Goal: Task Accomplishment & Management: Use online tool/utility

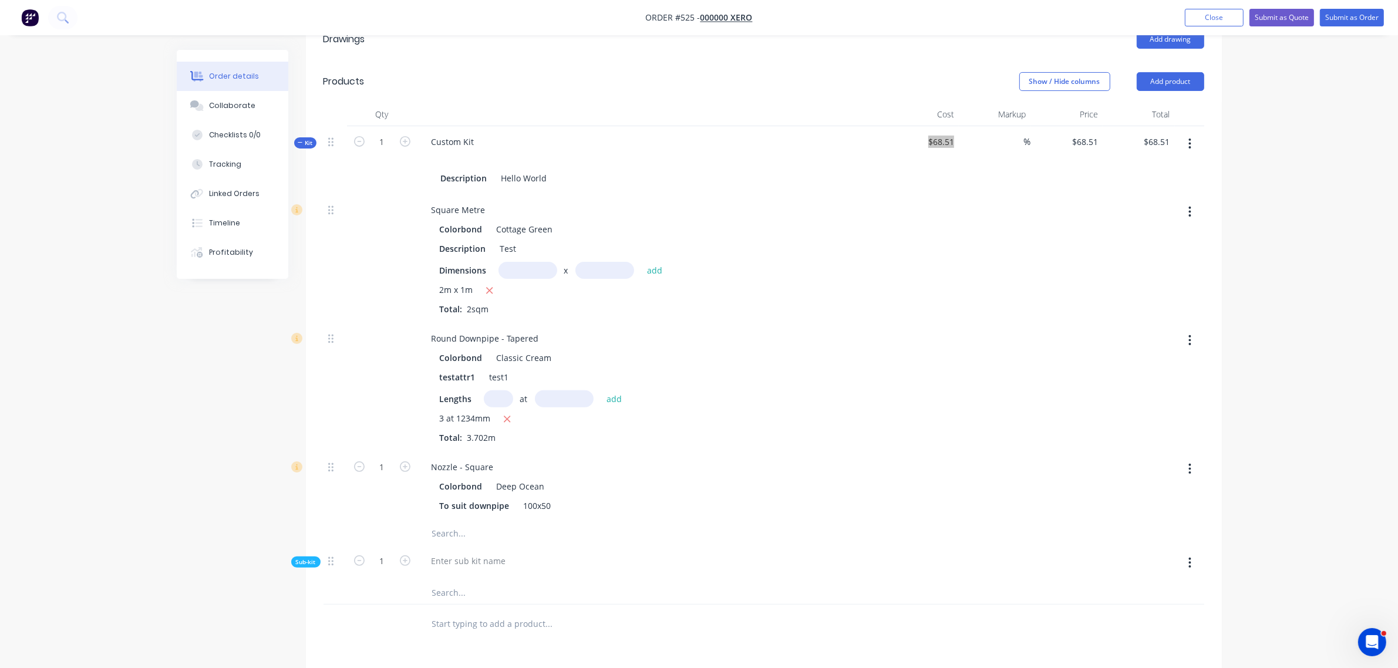
scroll to position [439, 0]
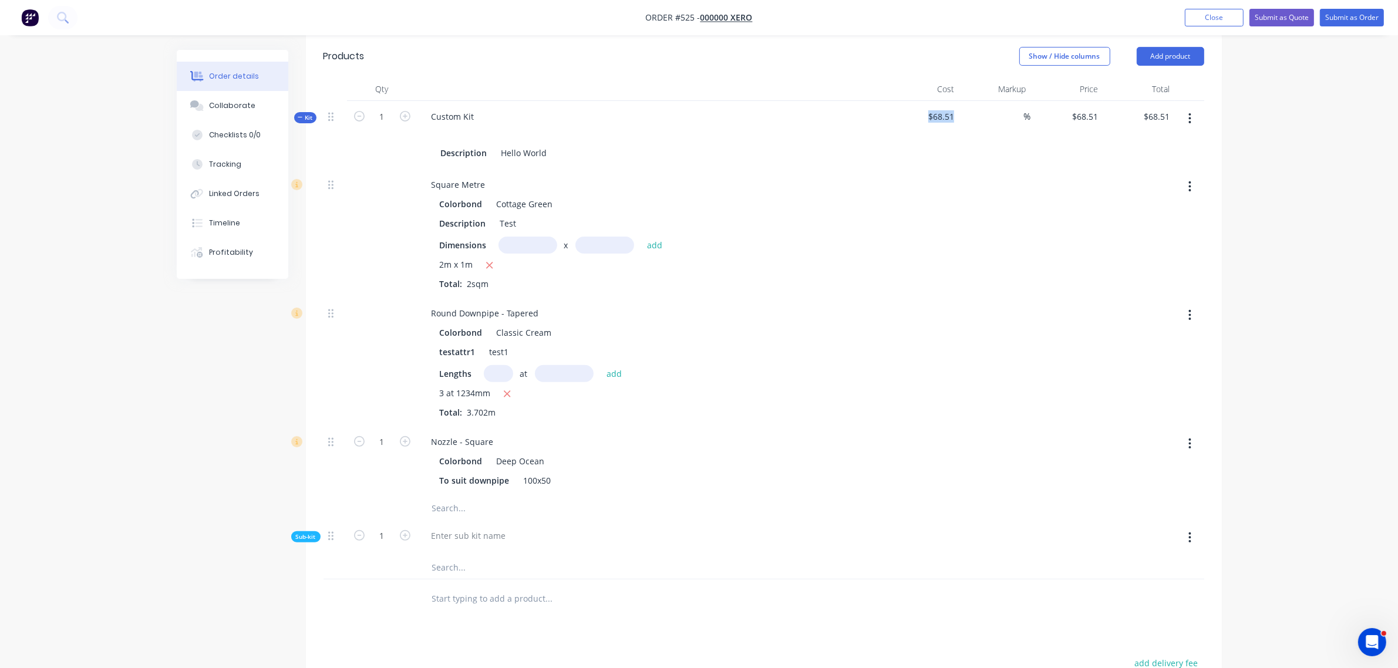
click at [1184, 176] on button "button" at bounding box center [1190, 186] width 28 height 21
click at [1147, 256] on div "Delete" at bounding box center [1148, 264] width 90 height 17
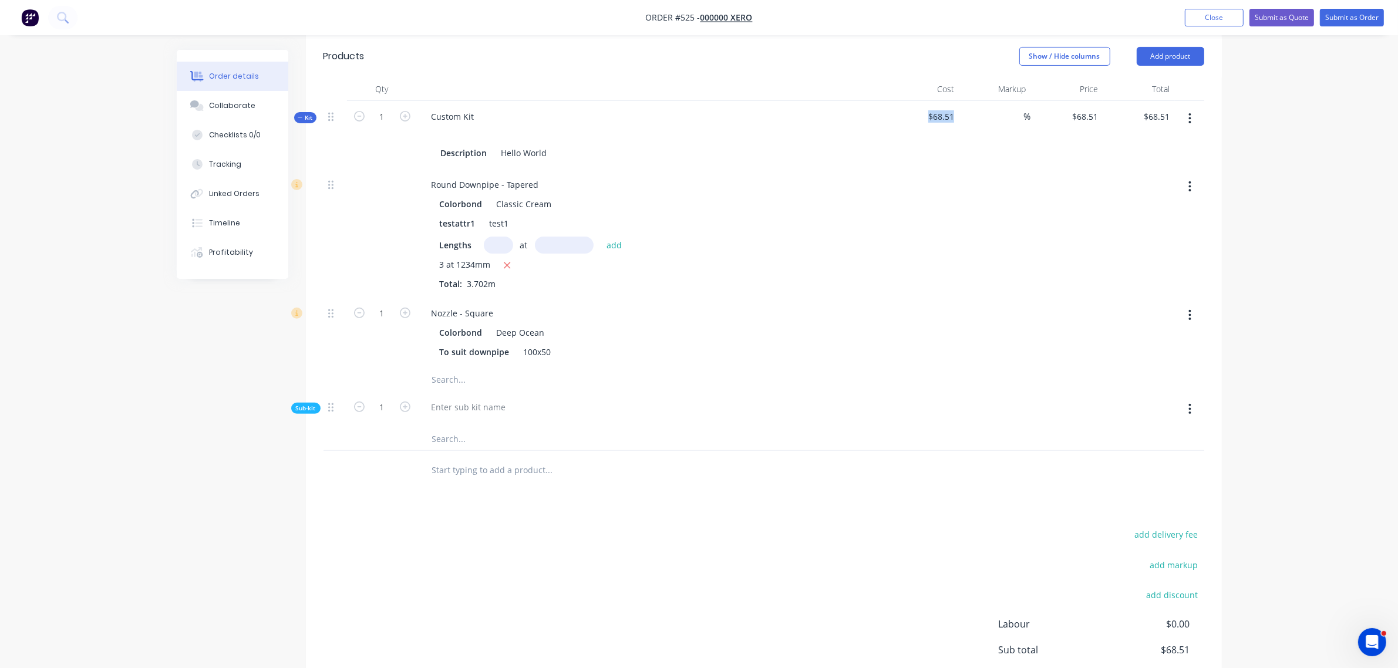
click at [1193, 176] on button "button" at bounding box center [1190, 186] width 28 height 21
click at [1119, 256] on div "Delete" at bounding box center [1148, 264] width 90 height 17
type input "$50.00"
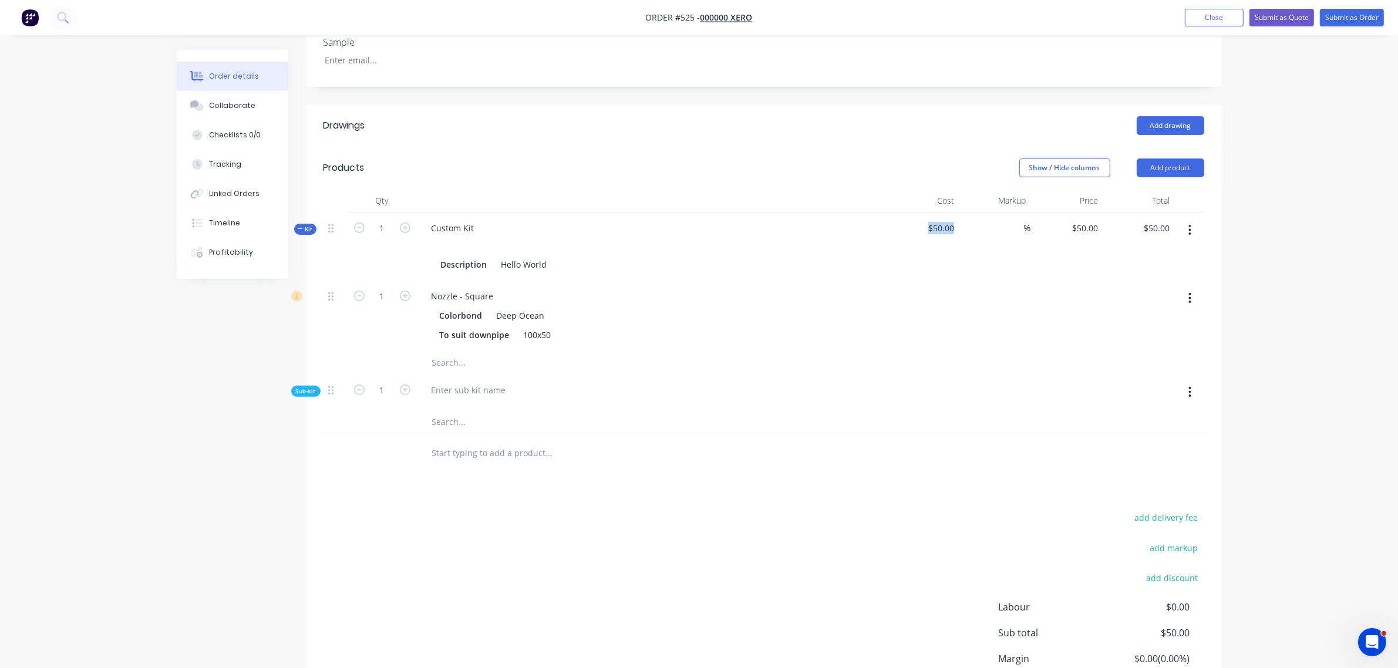
scroll to position [256, 0]
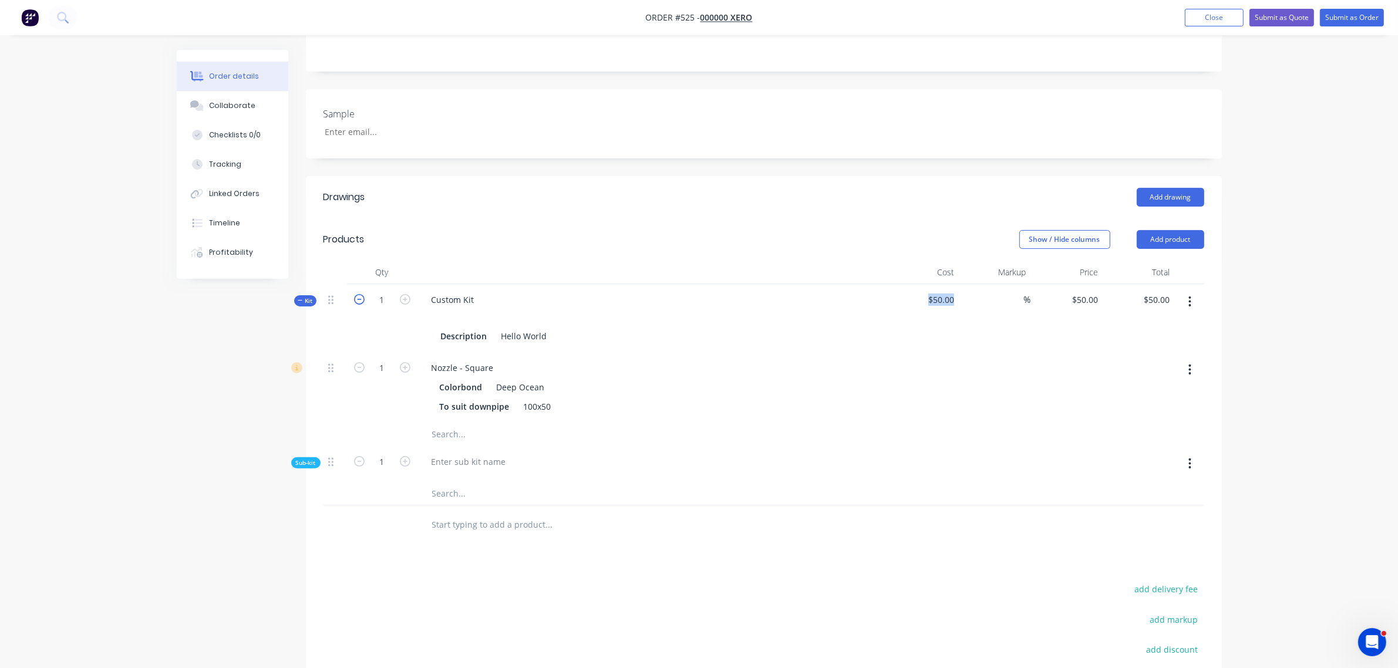
click at [362, 294] on icon "button" at bounding box center [359, 299] width 11 height 11
type input "0"
type input "$0.00"
type input "0"
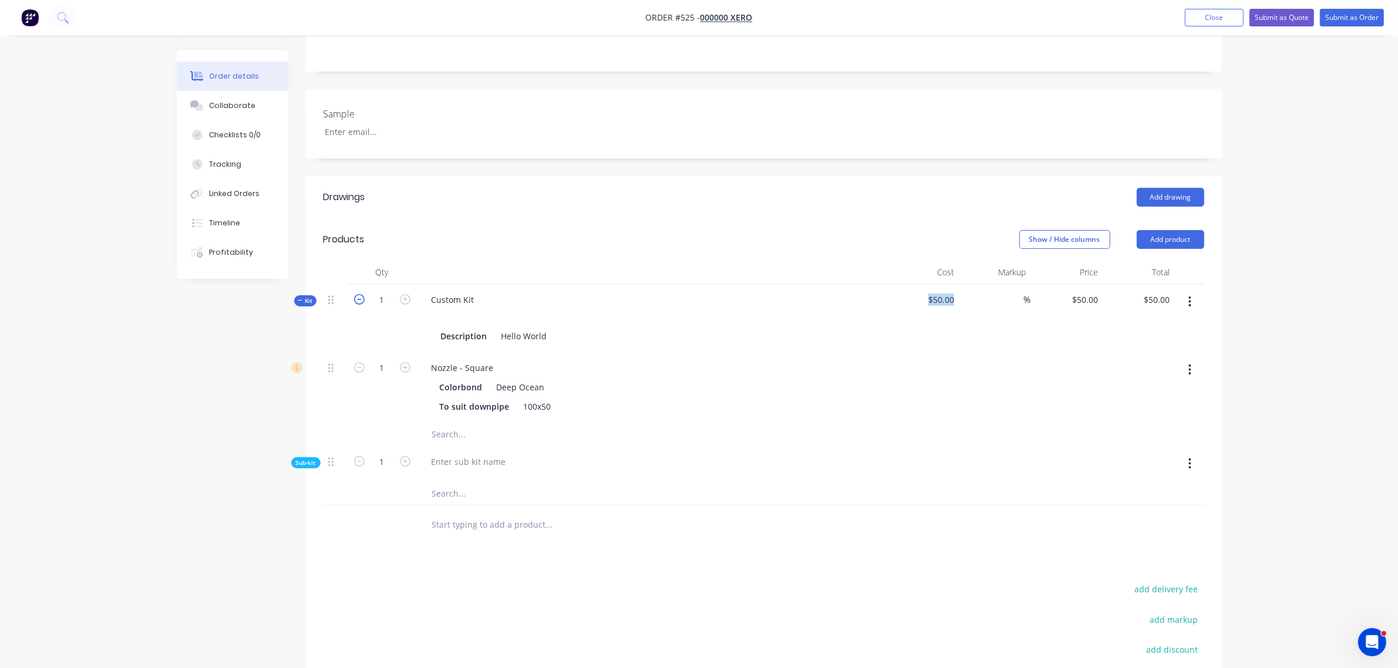
type input "0"
click at [401, 292] on button "button" at bounding box center [404, 298] width 15 height 12
type input "1"
type input "$50.00"
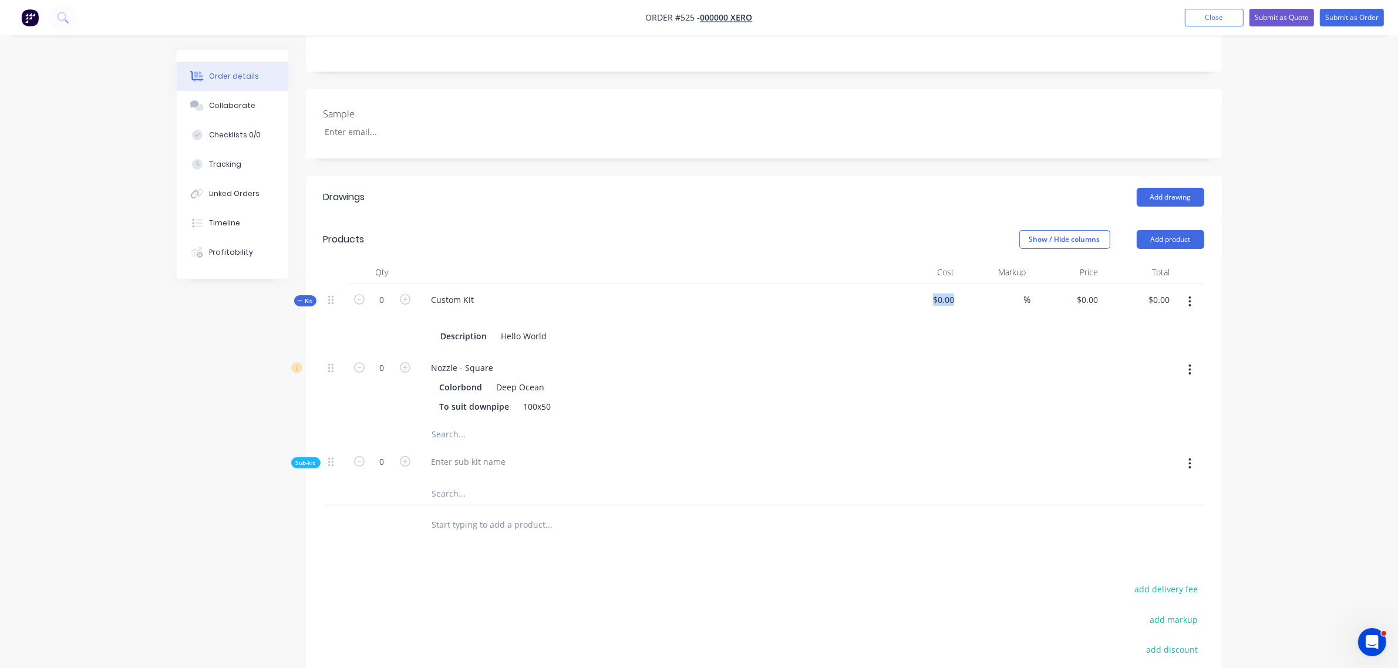
type input "1"
type input "NaN"
click at [401, 292] on button "button" at bounding box center [404, 298] width 15 height 12
type input "2"
type input "$100.00"
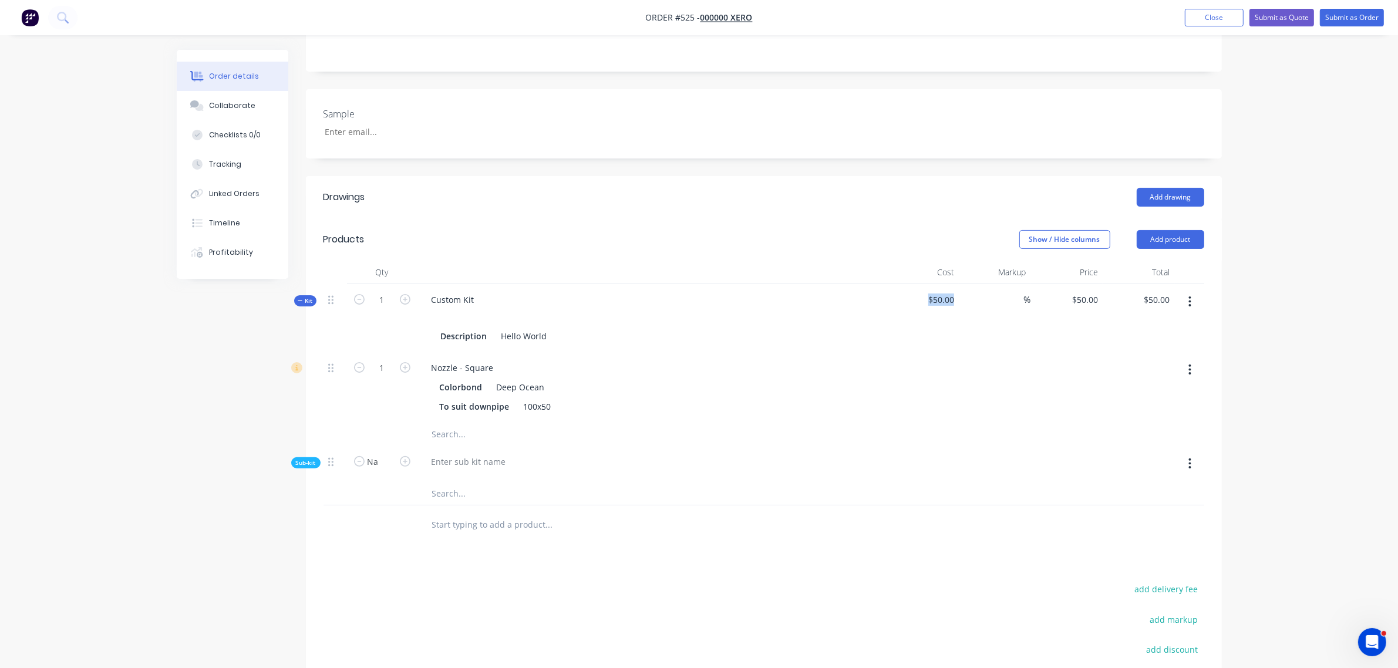
type input "2"
click at [401, 292] on button "button" at bounding box center [404, 298] width 15 height 12
type input "3"
type input "$150.00"
type input "3"
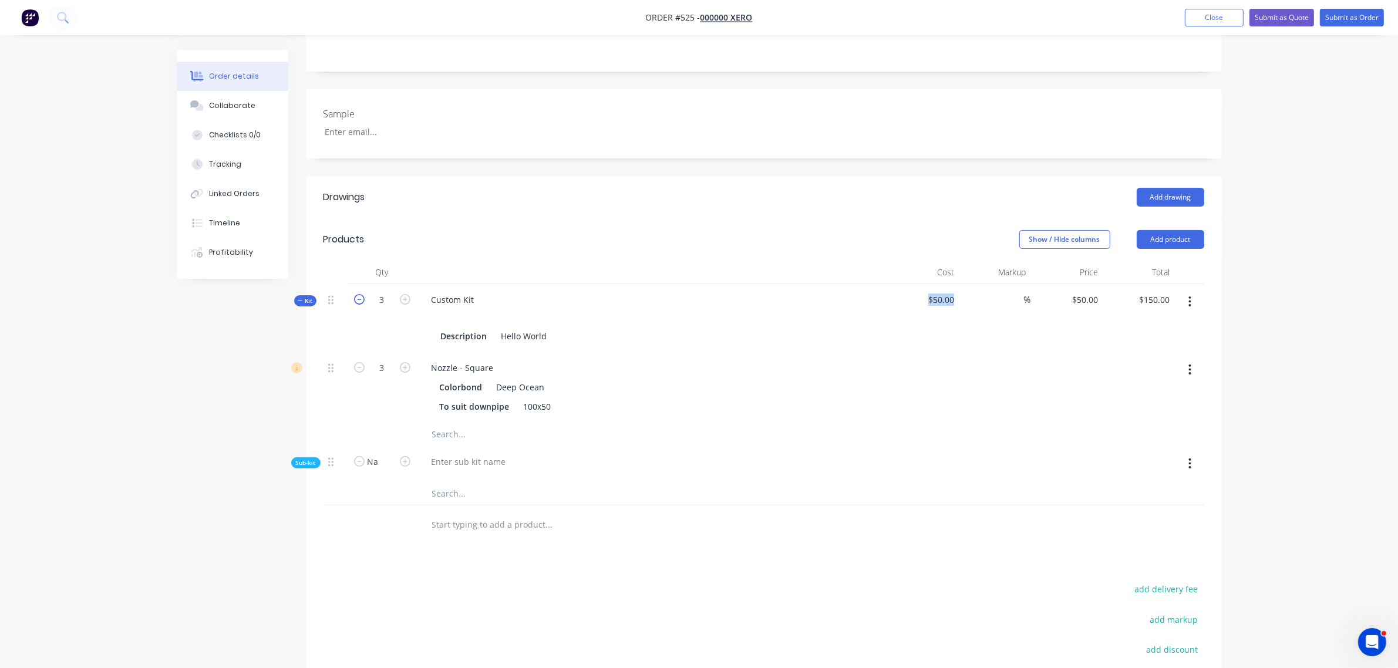
click at [360, 294] on icon "button" at bounding box center [359, 299] width 11 height 11
type input "2"
type input "$100.00"
type input "2"
click at [360, 294] on icon "button" at bounding box center [359, 299] width 11 height 11
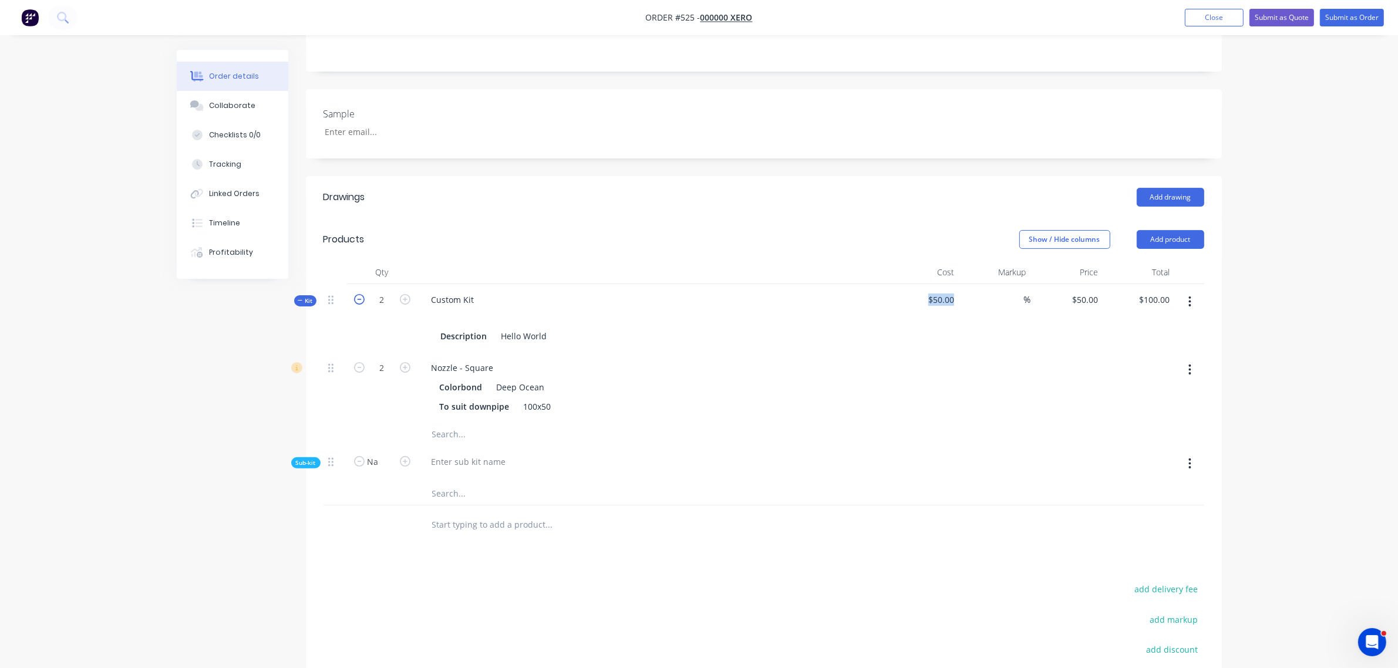
type input "1"
type input "$50.00"
type input "1"
click at [360, 294] on icon "button" at bounding box center [359, 299] width 11 height 11
type input "0"
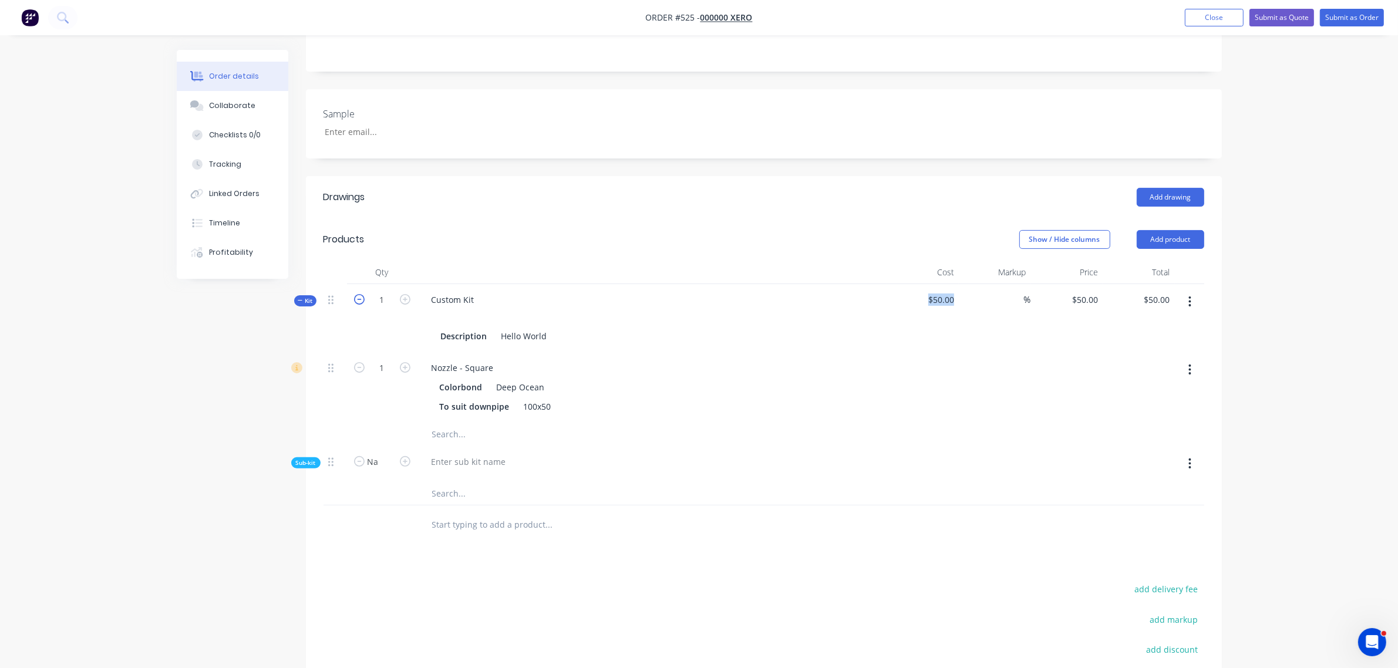
type input "$0.00"
type input "0"
click at [360, 294] on icon "button" at bounding box center [359, 299] width 11 height 11
drag, startPoint x: 424, startPoint y: 268, endPoint x: 411, endPoint y: 267, distance: 13.0
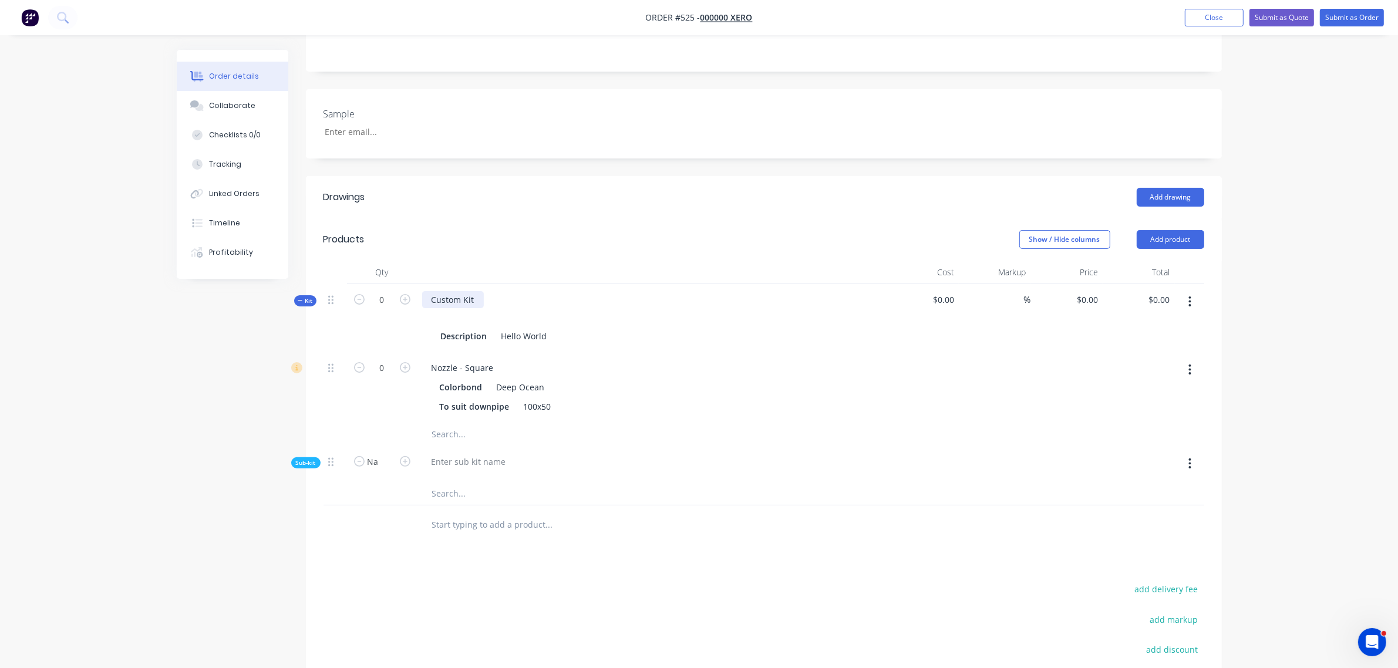
click at [417, 284] on div "Custom Kit Description Hello World" at bounding box center [652, 318] width 470 height 68
click at [411, 292] on button "button" at bounding box center [404, 298] width 15 height 12
type input "1"
type input "$50.00"
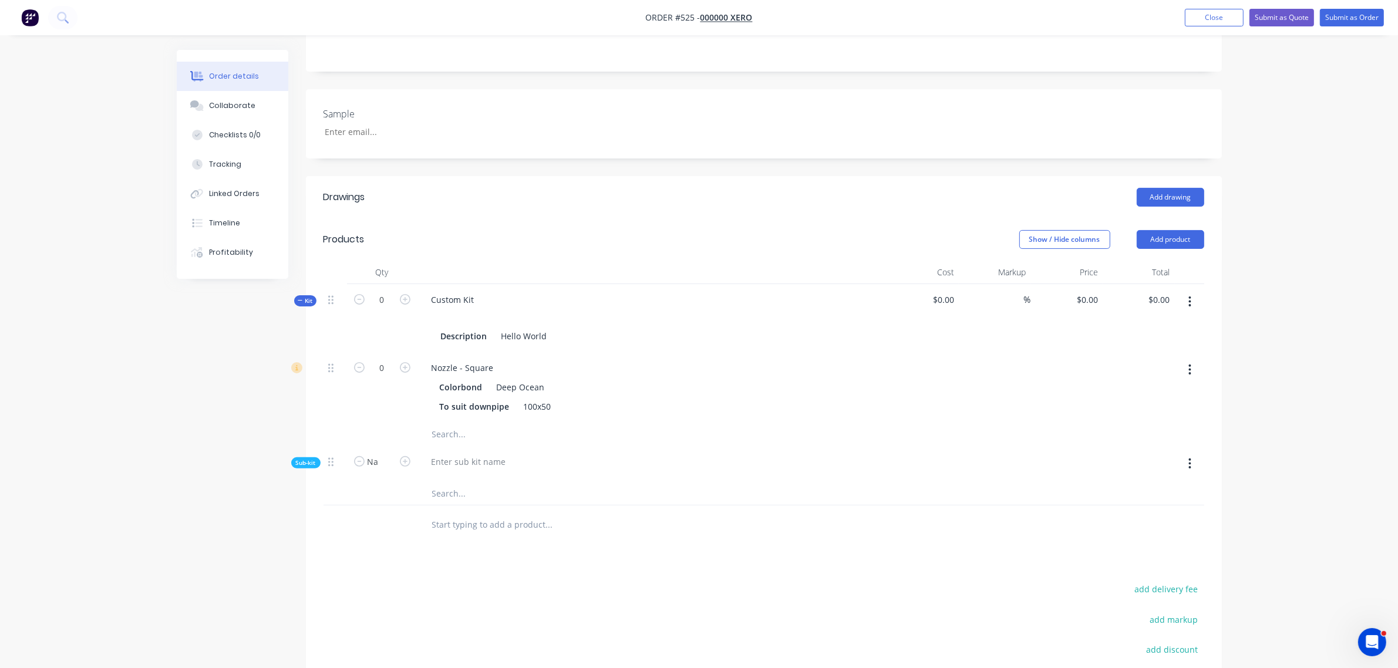
type input "1"
click at [411, 292] on button "button" at bounding box center [404, 298] width 15 height 12
type input "2"
type input "$100.00"
type input "2"
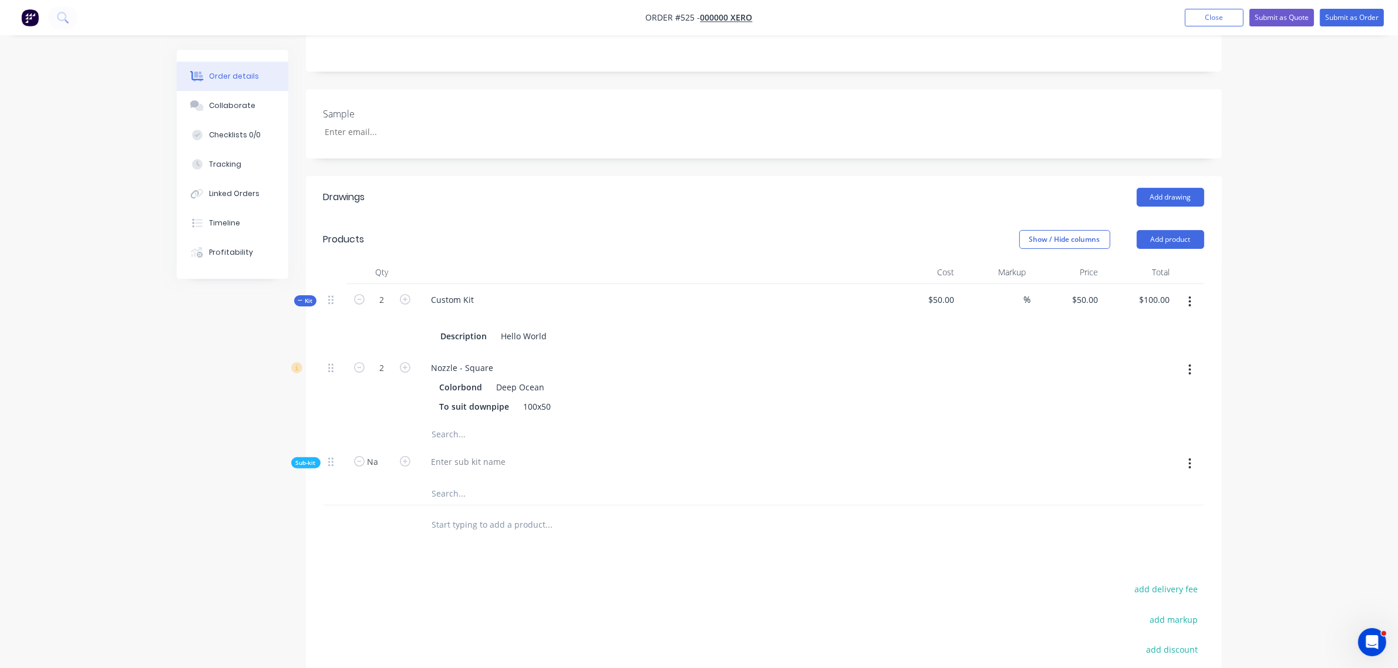
click at [411, 292] on button "button" at bounding box center [404, 298] width 15 height 12
type input "3"
type input "$150.00"
type input "3"
click at [411, 292] on button "button" at bounding box center [404, 298] width 15 height 12
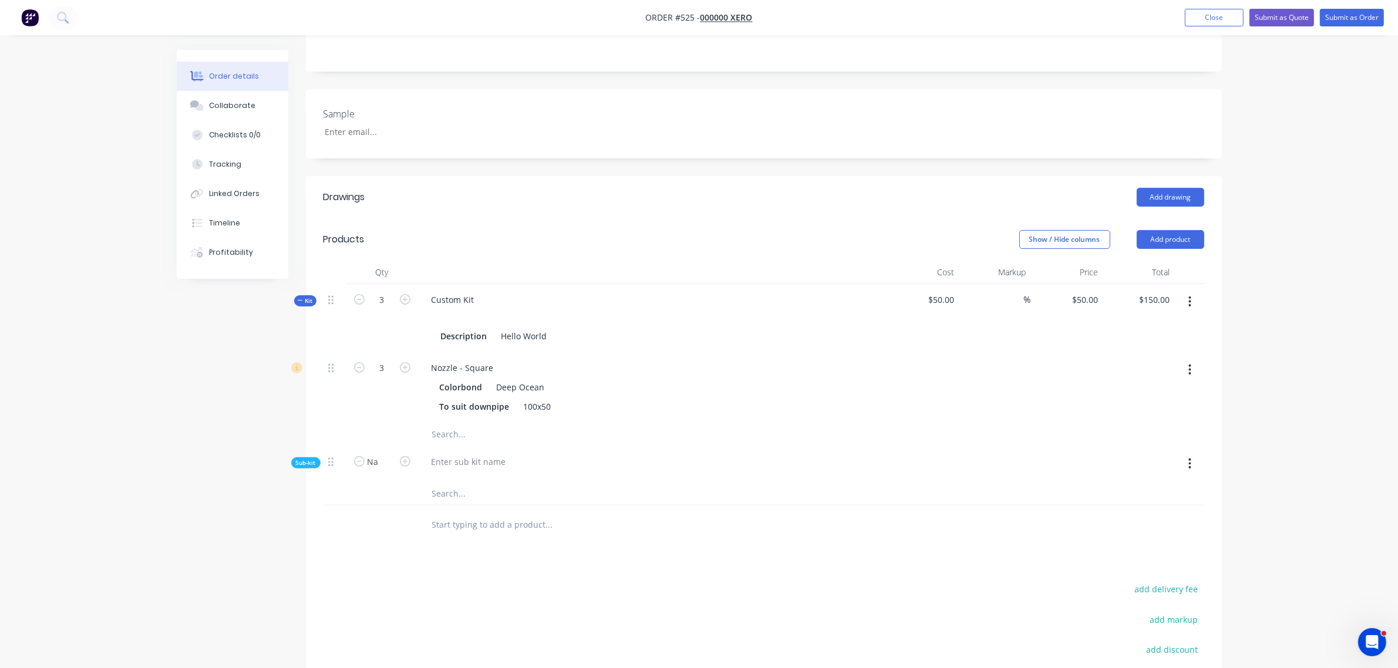
type input "4"
type input "$200.00"
type input "4"
click at [1194, 453] on button "button" at bounding box center [1190, 463] width 28 height 21
click at [1101, 506] on button "Delete" at bounding box center [1149, 517] width 112 height 23
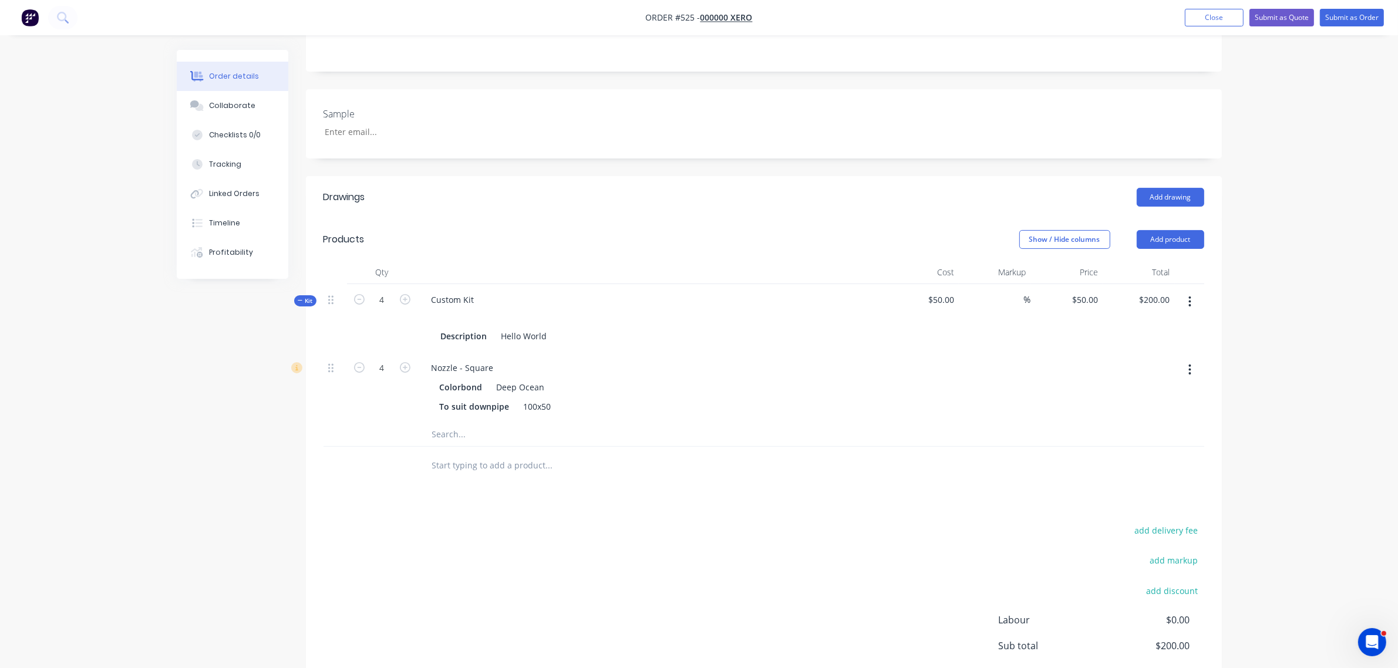
click at [350, 284] on div "4" at bounding box center [382, 318] width 70 height 68
click at [356, 294] on icon "button" at bounding box center [359, 299] width 11 height 11
type input "3"
type input "$150.00"
type input "3"
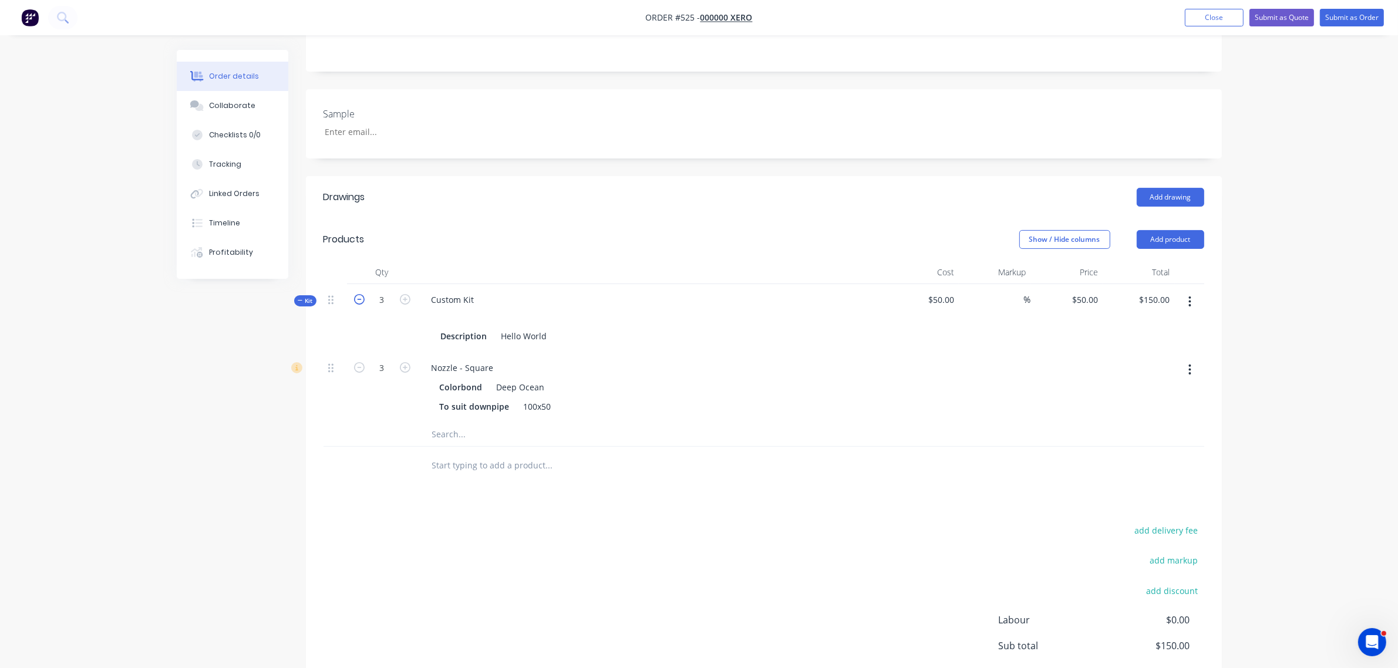
click at [356, 294] on icon "button" at bounding box center [359, 299] width 11 height 11
type input "2"
type input "$100.00"
type input "2"
click at [356, 294] on icon "button" at bounding box center [359, 299] width 11 height 11
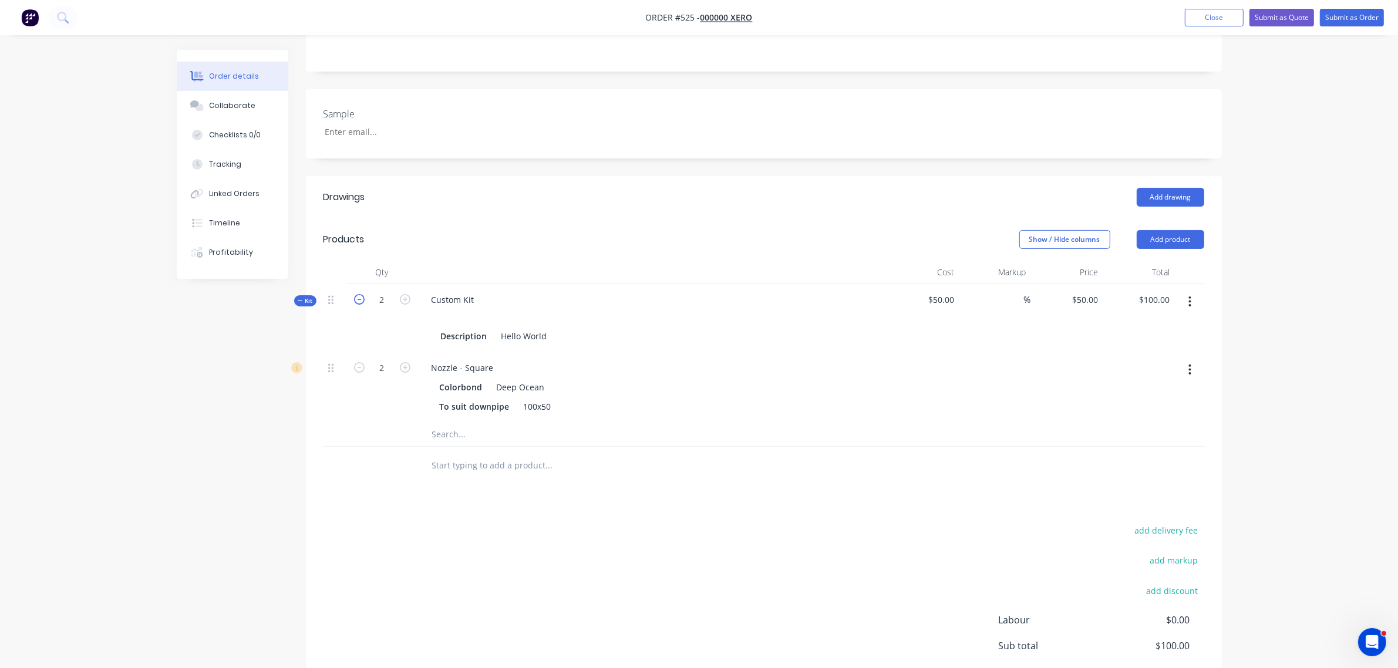
type input "1"
type input "$50.00"
type input "1"
click at [1198, 291] on button "button" at bounding box center [1190, 301] width 28 height 21
click at [1148, 348] on div "Add sub kit to kit" at bounding box center [1148, 356] width 90 height 17
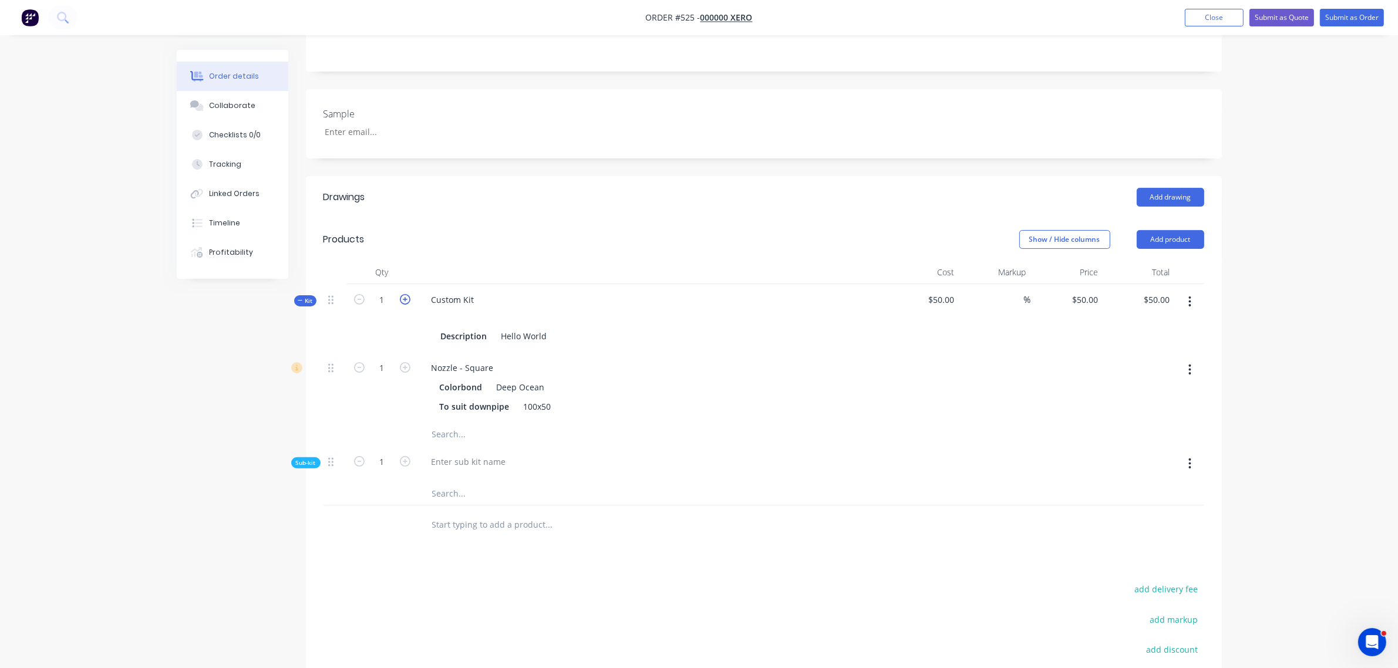
click at [406, 294] on icon "button" at bounding box center [405, 299] width 11 height 11
type input "2"
type input "$100.00"
type input "2"
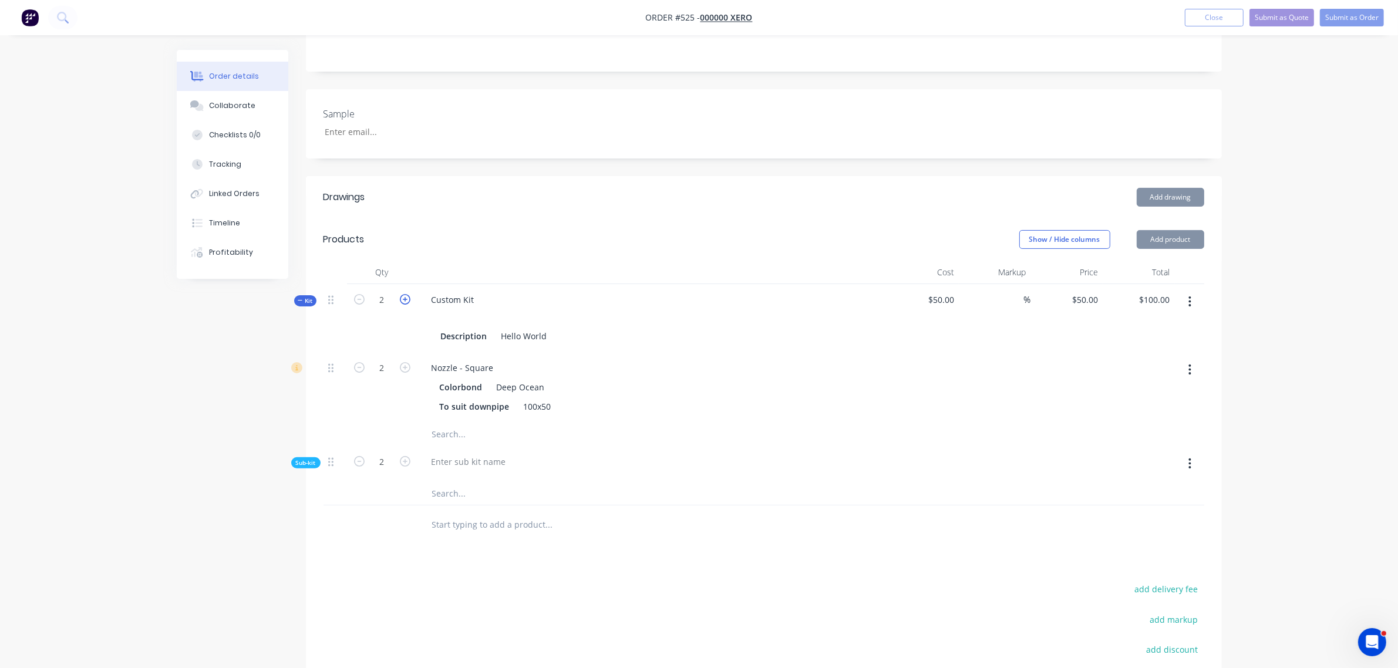
click at [406, 294] on icon "button" at bounding box center [405, 299] width 11 height 11
type input "3"
type input "$150.00"
type input "3"
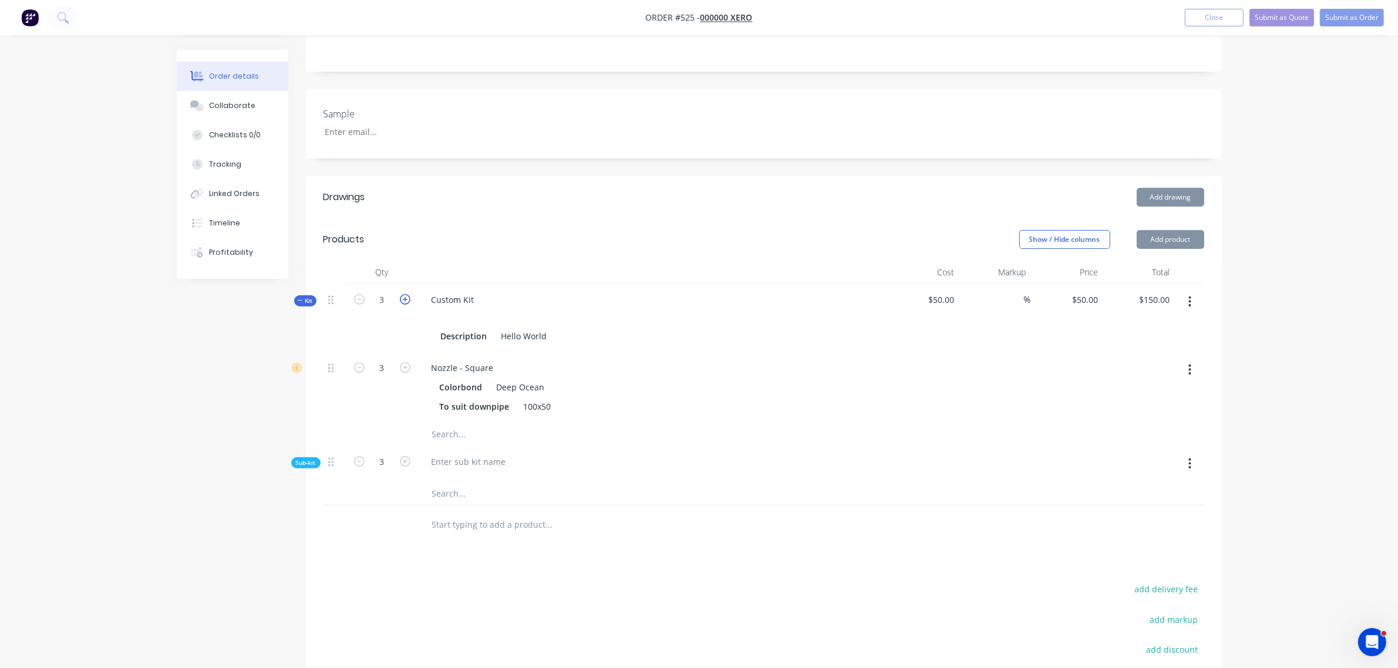
click at [406, 294] on icon "button" at bounding box center [405, 299] width 11 height 11
type input "4"
type input "$200.00"
type input "4"
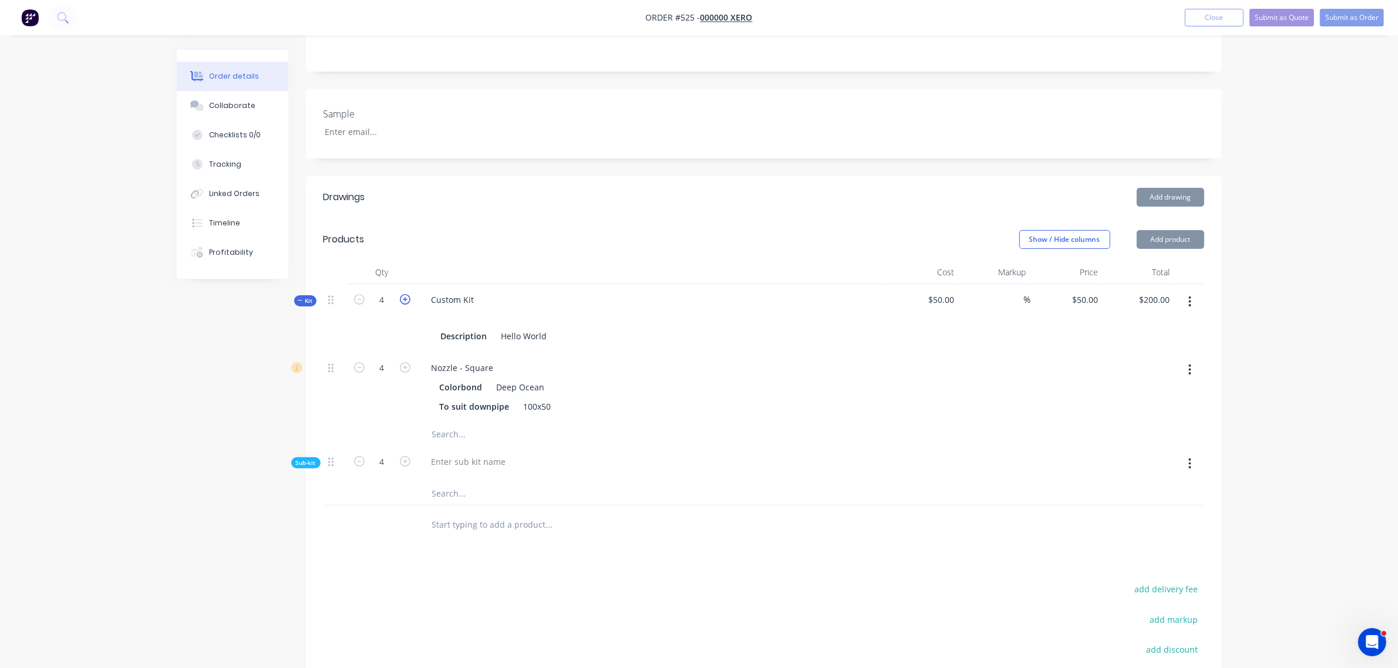
click at [406, 294] on icon "button" at bounding box center [405, 299] width 11 height 11
type input "5"
type input "$250.00"
type input "5"
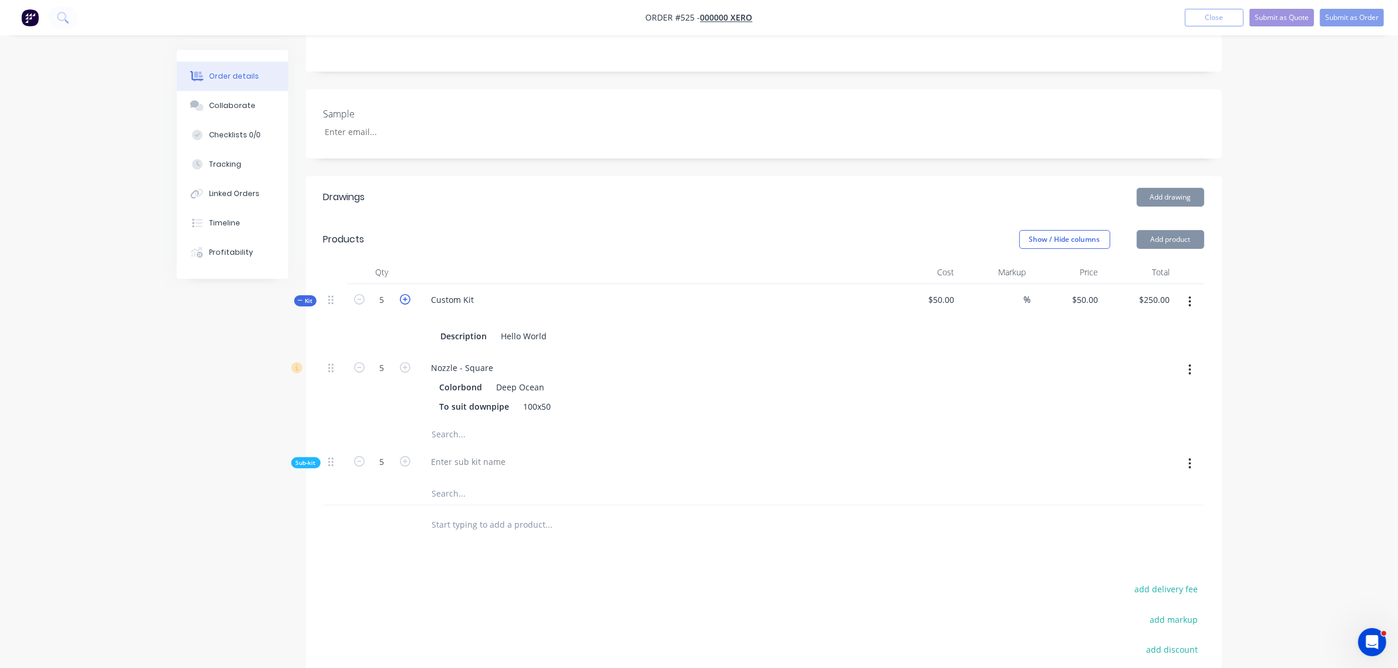
click at [406, 294] on icon "button" at bounding box center [405, 299] width 11 height 11
type input "6"
type input "$300.00"
type input "6"
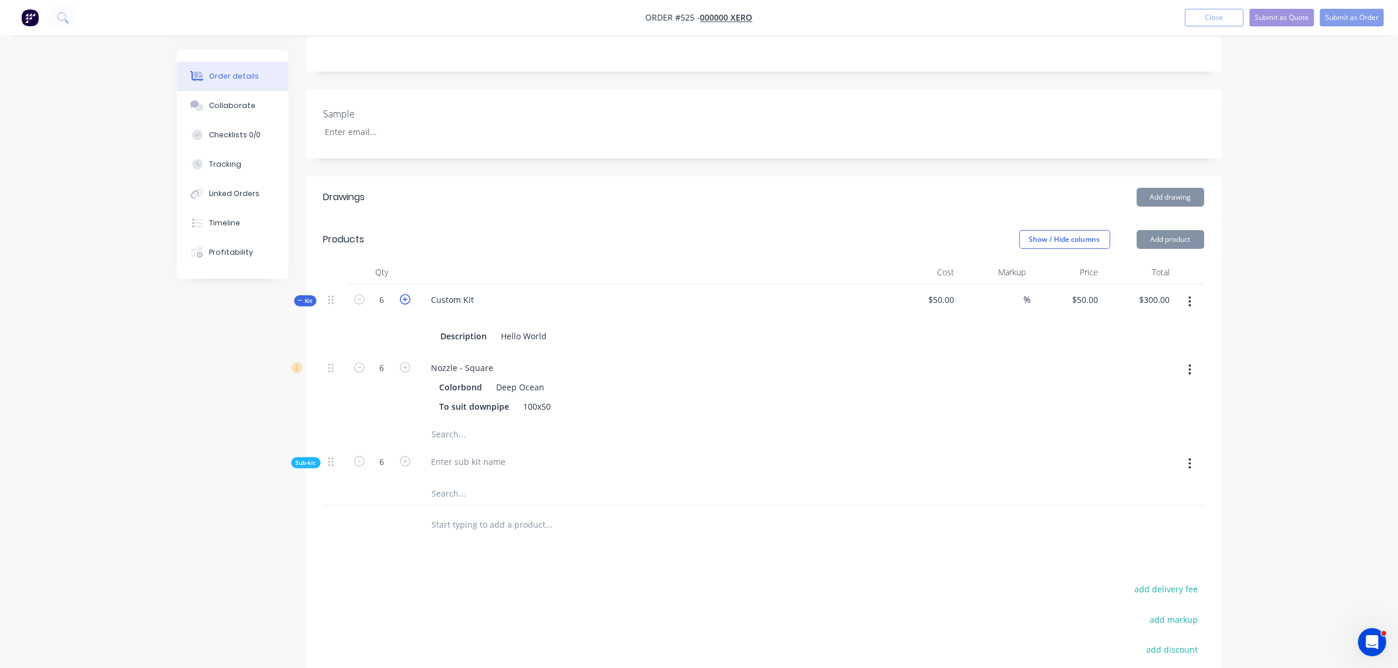
click at [406, 294] on icon "button" at bounding box center [405, 299] width 11 height 11
type input "7"
type input "$350.00"
type input "7"
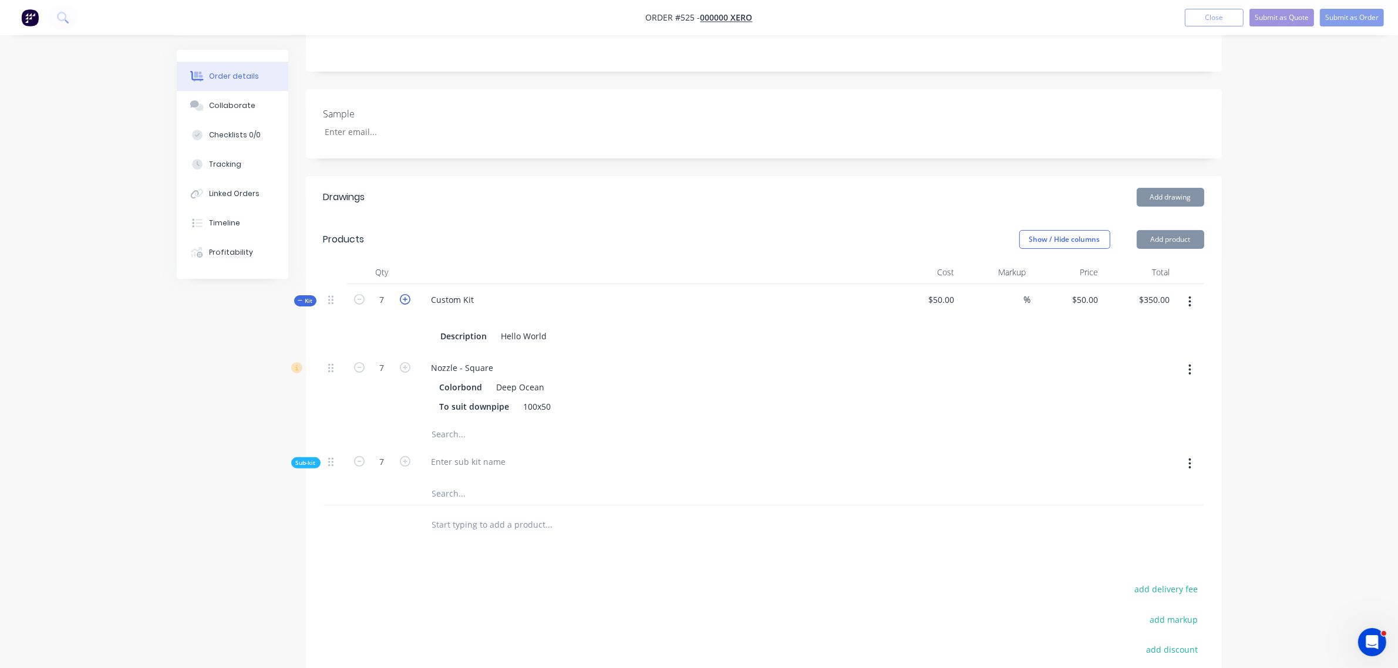
click at [406, 294] on icon "button" at bounding box center [405, 299] width 11 height 11
type input "8"
type input "$400.00"
type input "8"
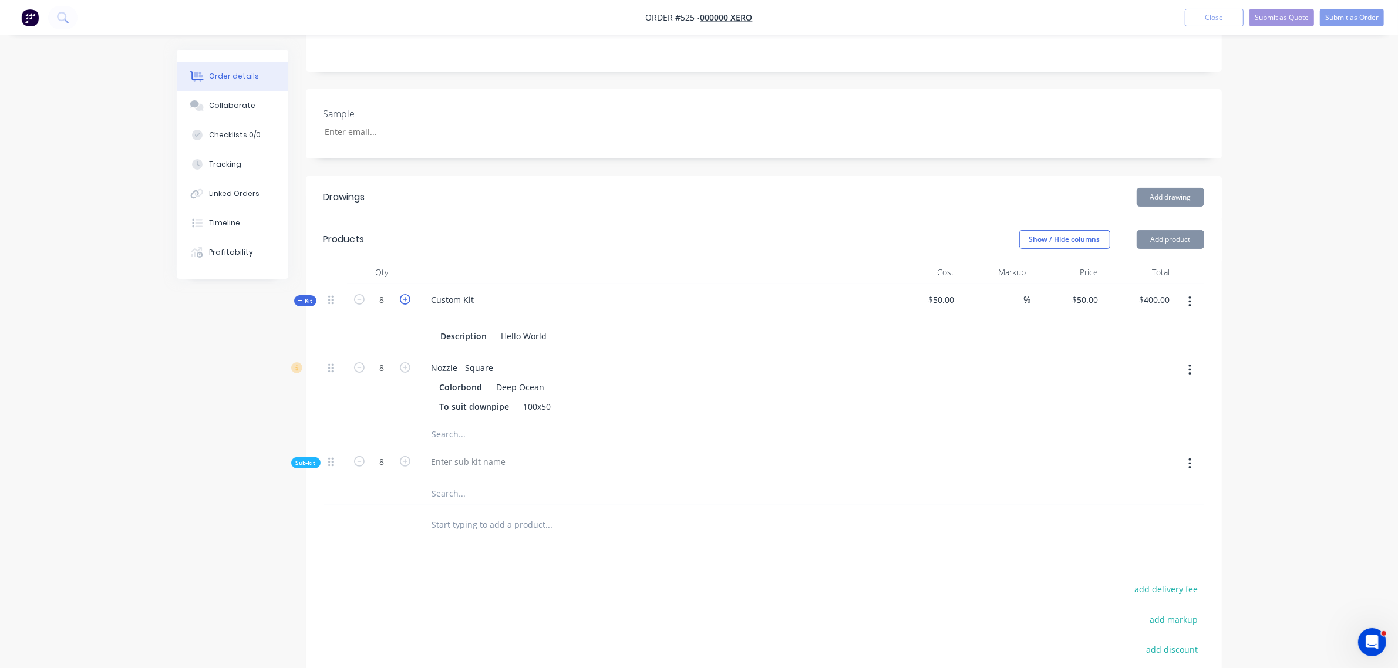
click at [406, 294] on icon "button" at bounding box center [405, 299] width 11 height 11
type input "9"
type input "$450.00"
type input "9"
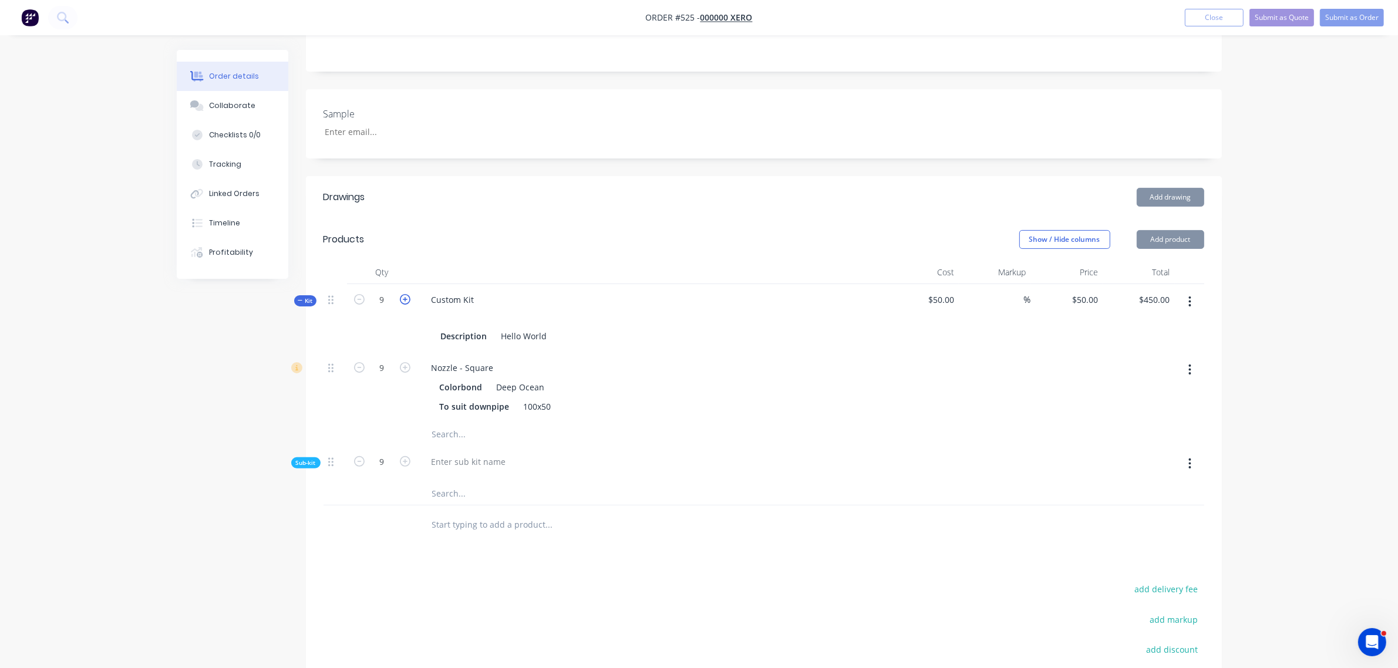
click at [406, 294] on icon "button" at bounding box center [405, 299] width 11 height 11
type input "10"
type input "$500.00"
type input "10"
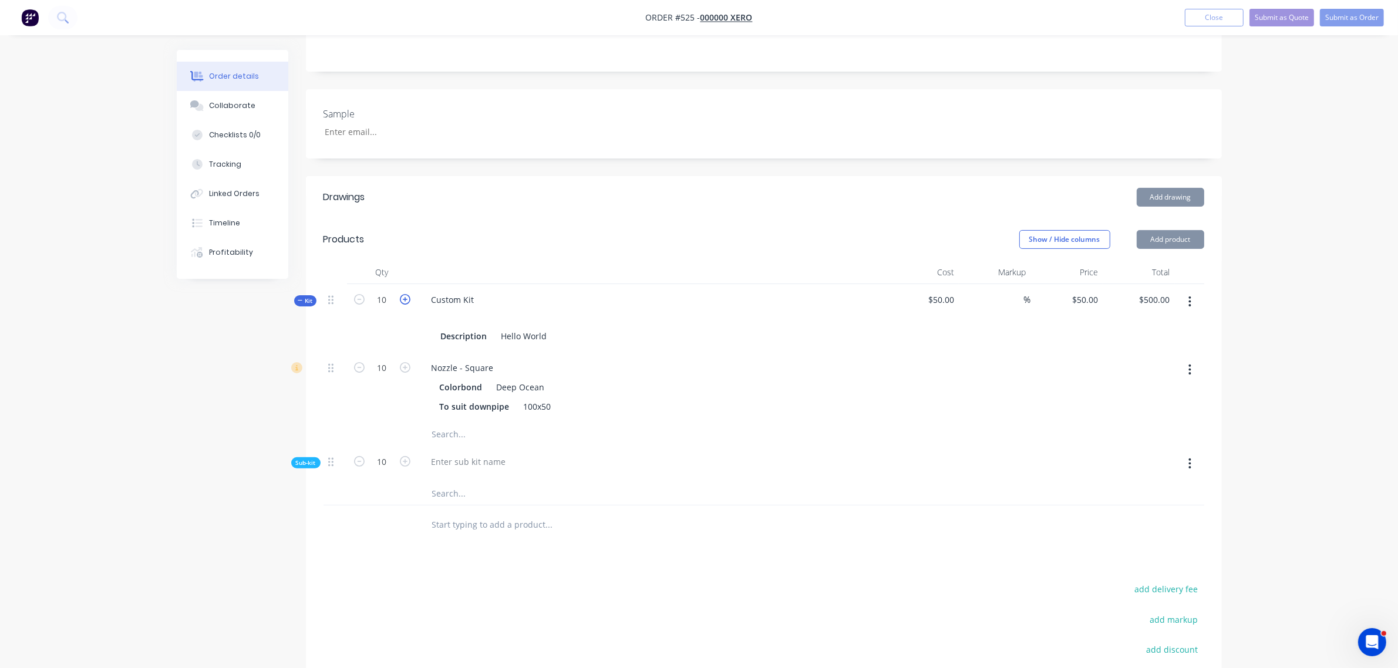
click at [406, 294] on icon "button" at bounding box center [405, 299] width 11 height 11
type input "11"
type input "$550.00"
type input "11"
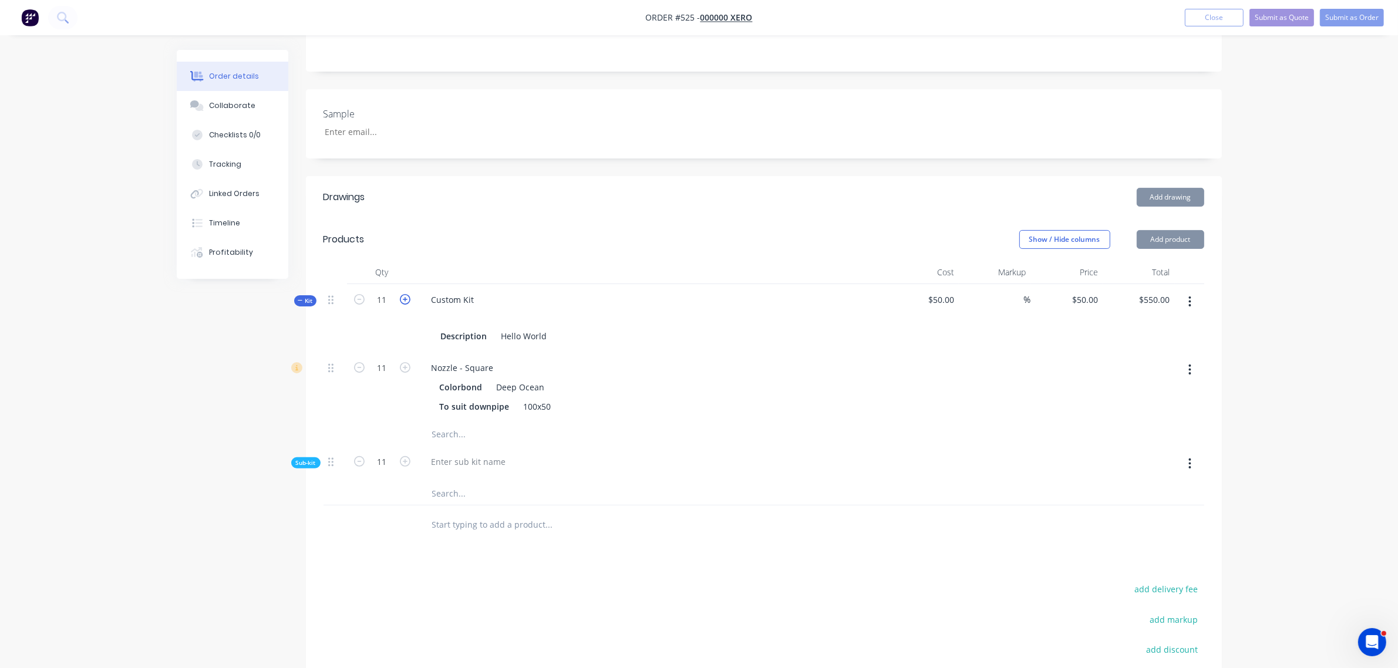
click at [406, 294] on icon "button" at bounding box center [405, 299] width 11 height 11
type input "12"
type input "$600.00"
type input "12"
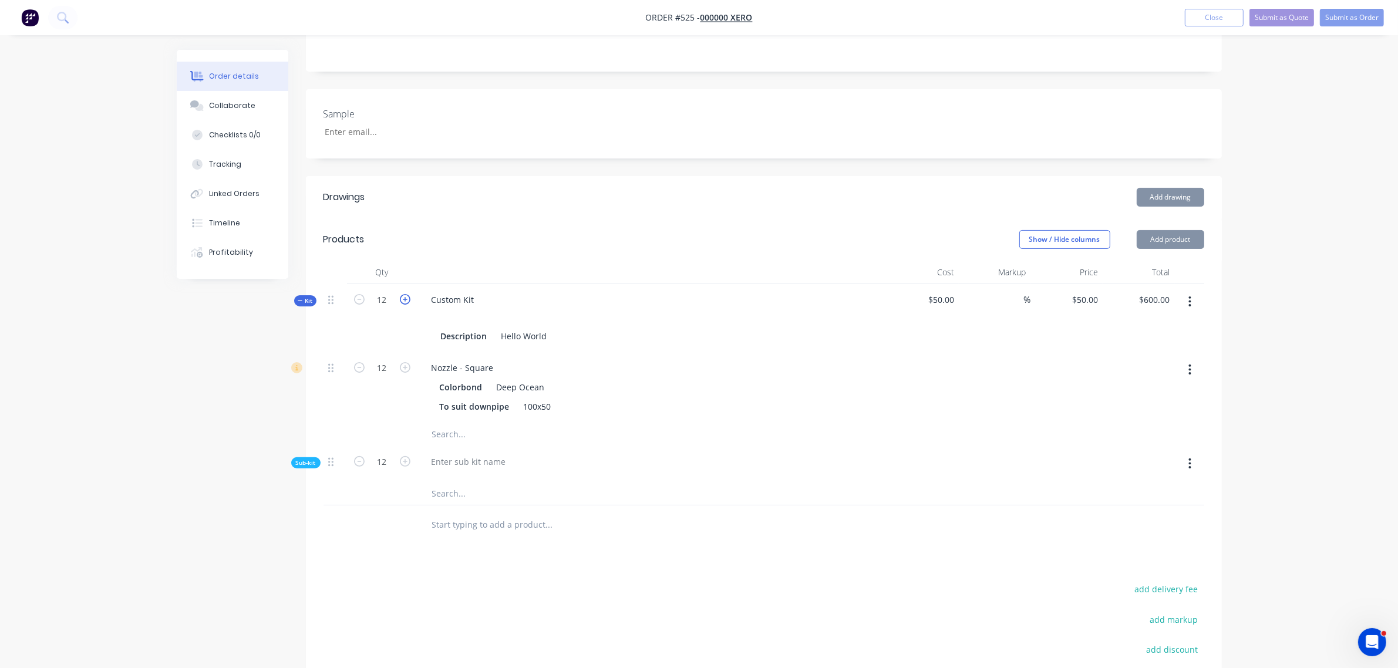
click at [406, 294] on icon "button" at bounding box center [405, 299] width 11 height 11
type input "13"
type input "$650.00"
type input "13"
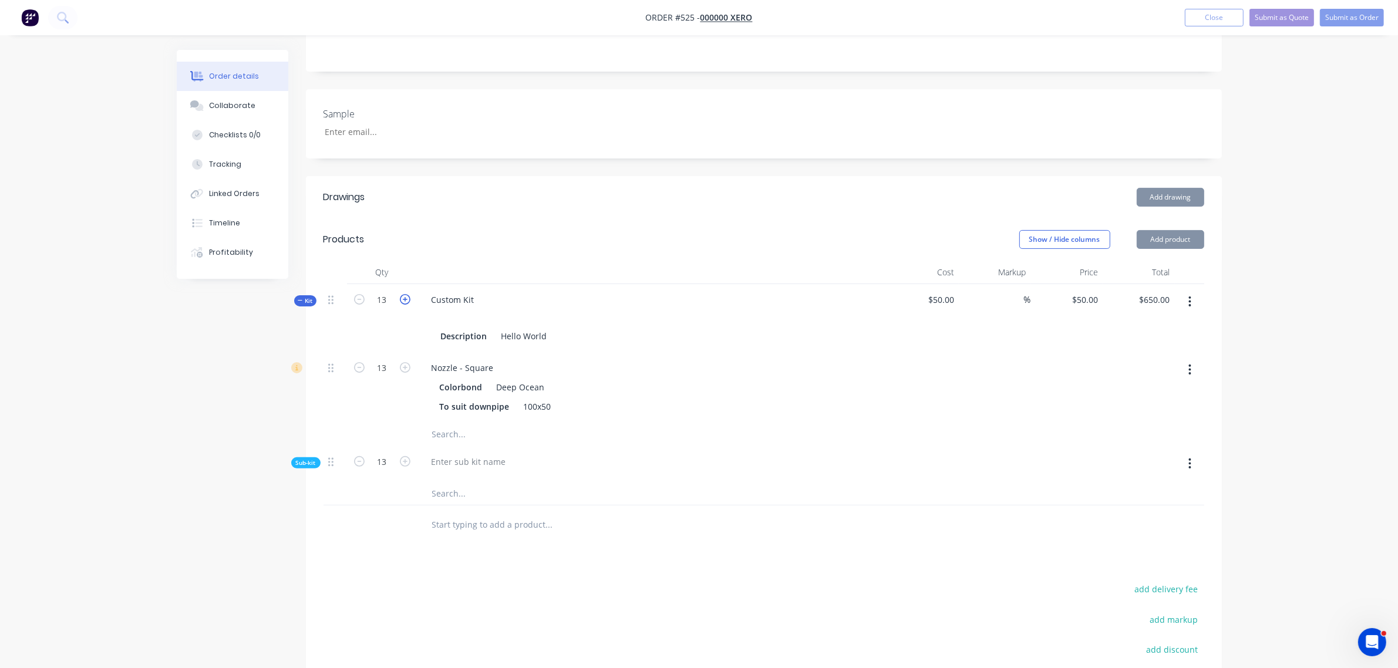
click at [406, 294] on icon "button" at bounding box center [405, 299] width 11 height 11
type input "14"
type input "$700.00"
type input "14"
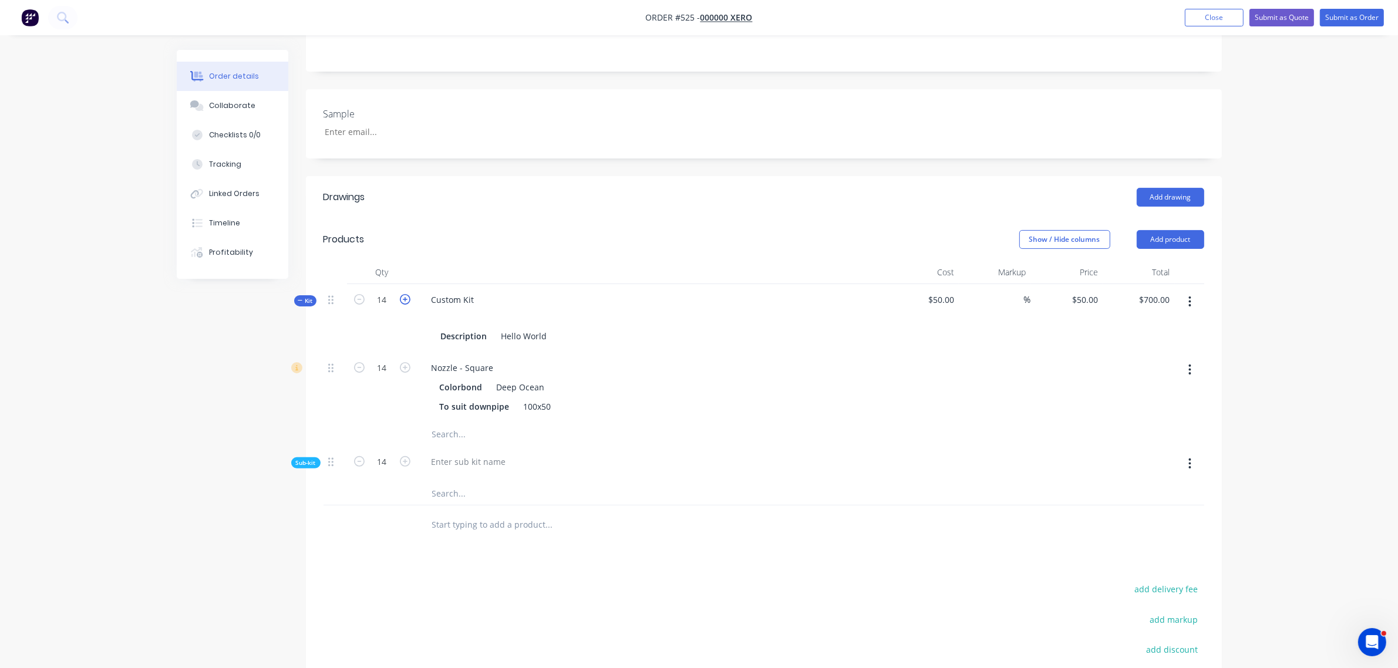
click at [406, 294] on icon "button" at bounding box center [405, 299] width 11 height 11
type input "15"
type input "$750.00"
type input "15"
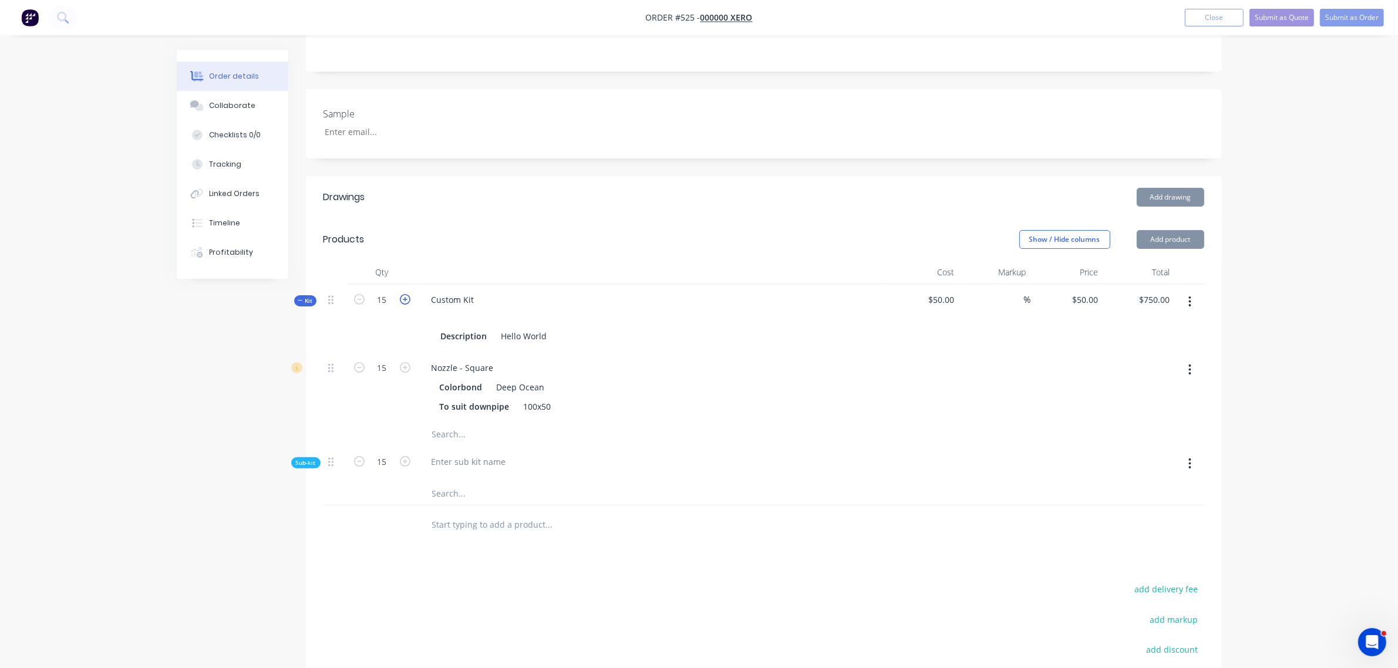
click at [406, 294] on icon "button" at bounding box center [405, 299] width 11 height 11
type input "16"
type input "$800.00"
type input "16"
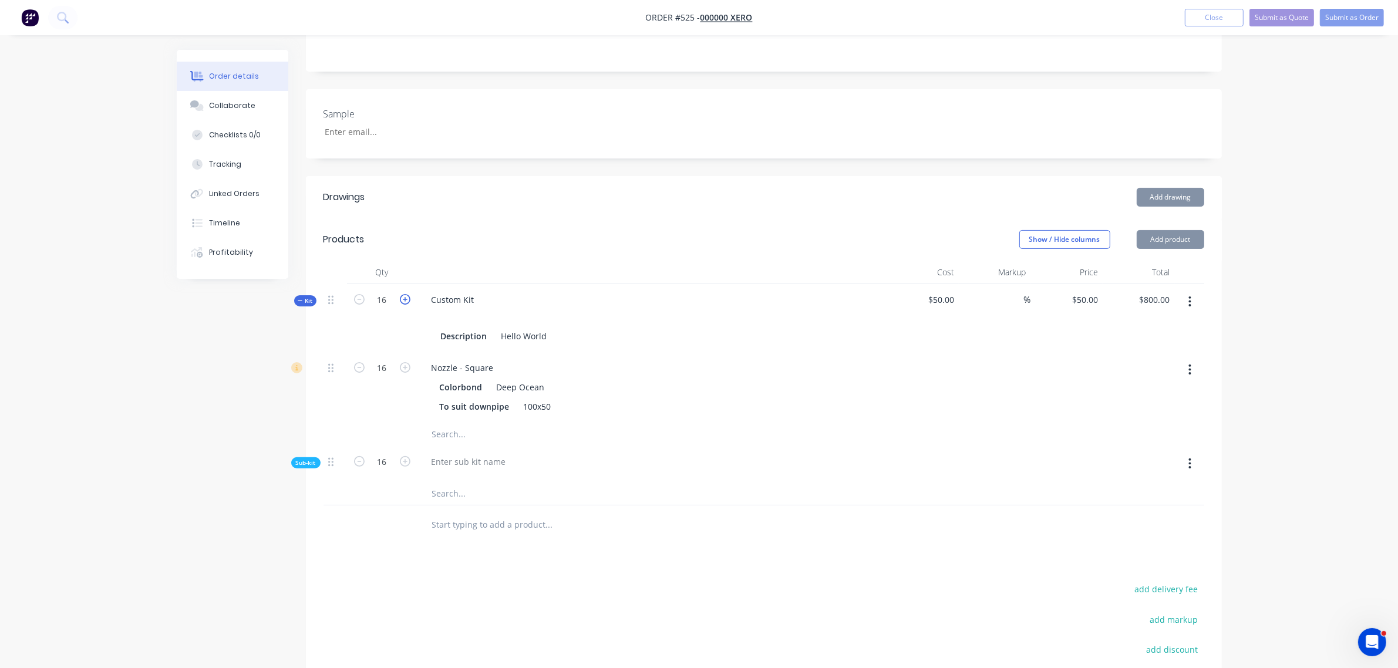
click at [406, 294] on icon "button" at bounding box center [405, 299] width 11 height 11
type input "17"
type input "$850.00"
type input "17"
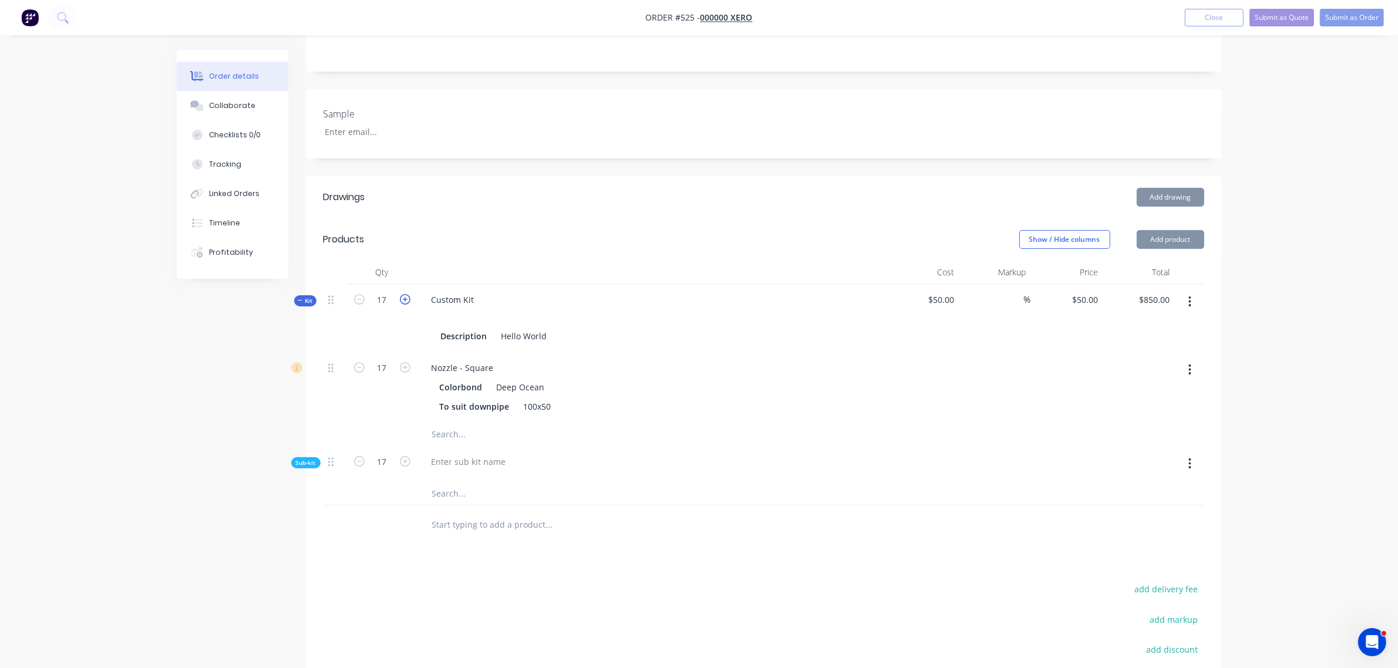
click at [406, 294] on icon "button" at bounding box center [405, 299] width 11 height 11
type input "18"
type input "$900.00"
type input "18"
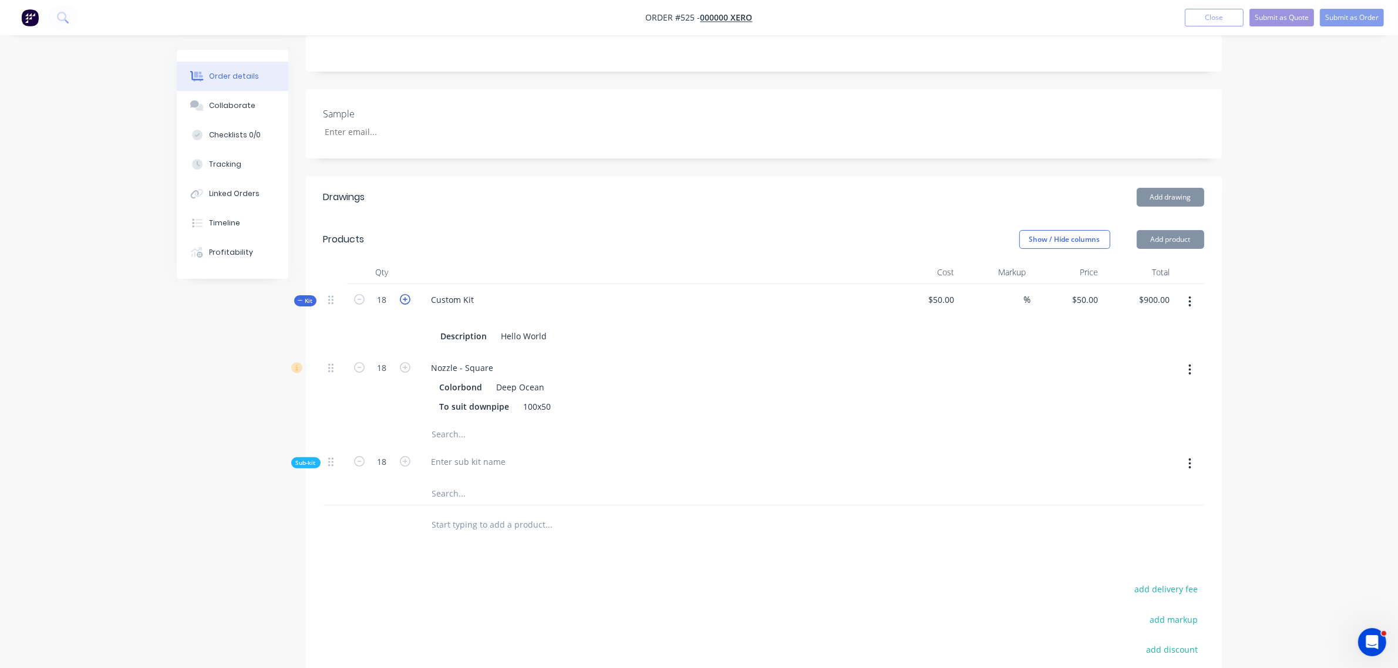
click at [406, 294] on icon "button" at bounding box center [405, 299] width 11 height 11
type input "19"
type input "$950.00"
type input "19"
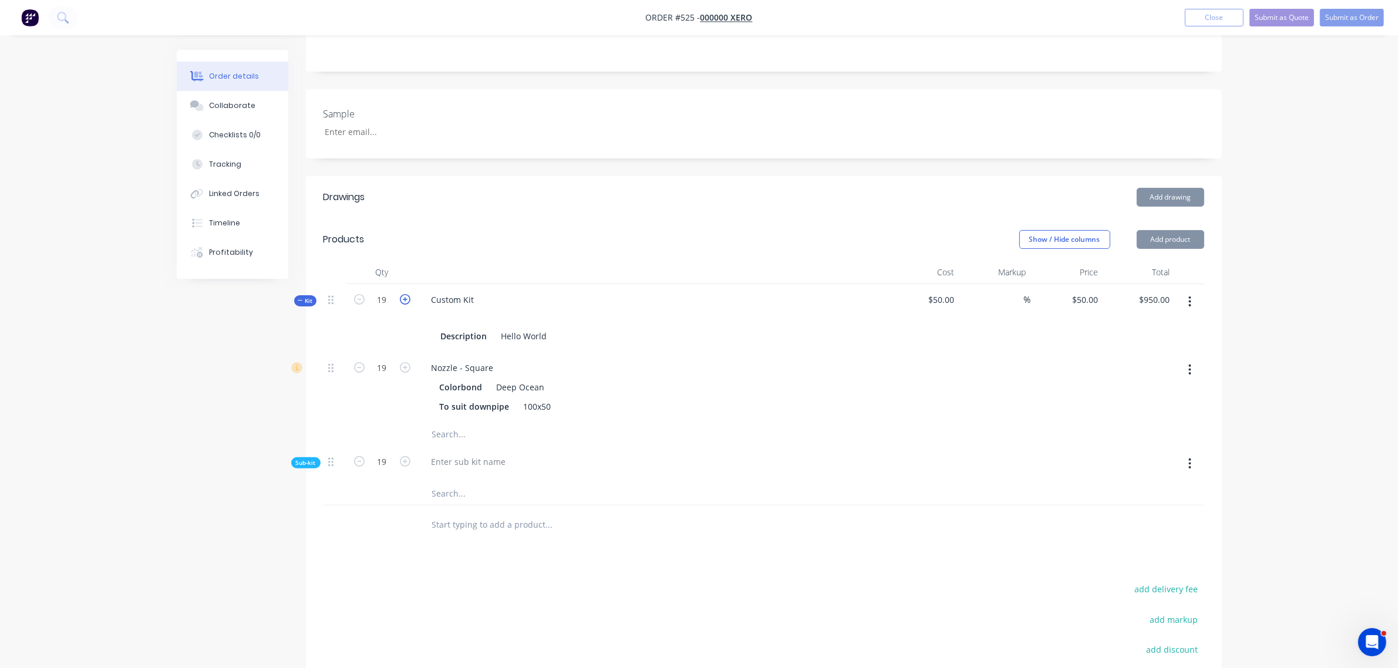
click at [406, 294] on icon "button" at bounding box center [405, 299] width 11 height 11
type input "20"
type input "$1,000.00"
type input "20"
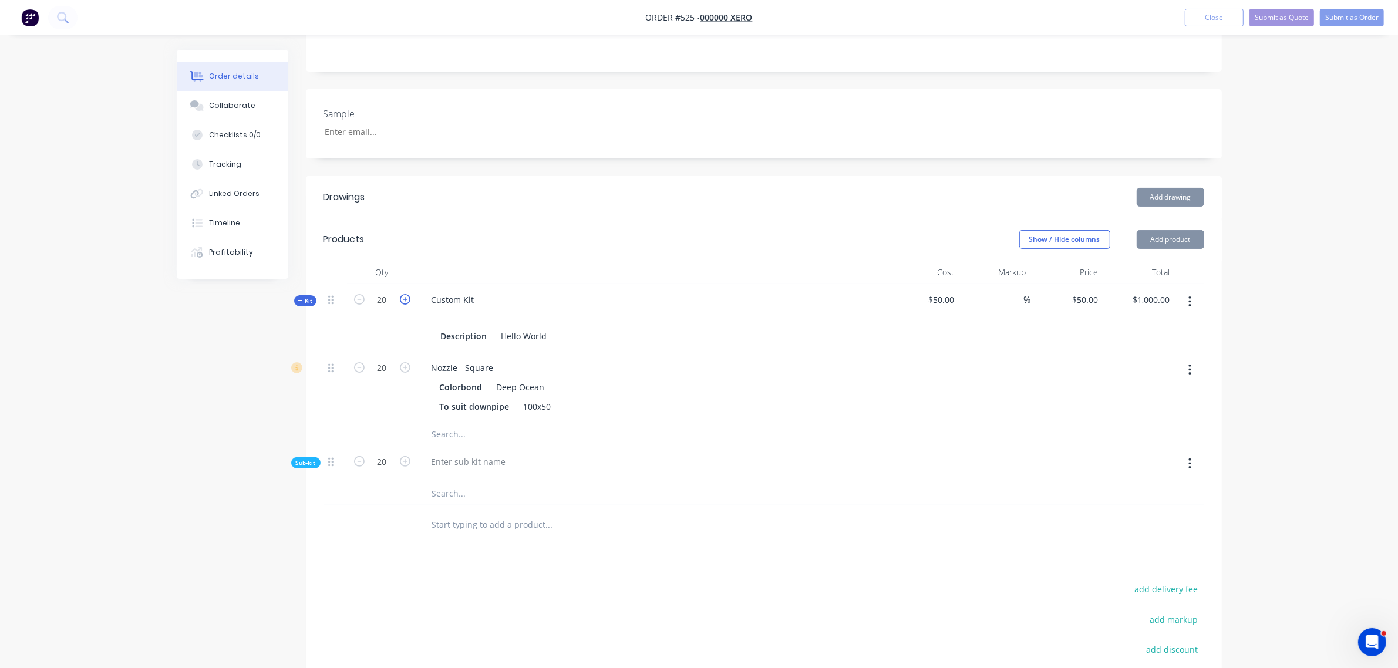
click at [406, 294] on icon "button" at bounding box center [405, 299] width 11 height 11
type input "21"
type input "$1,050.00"
type input "21"
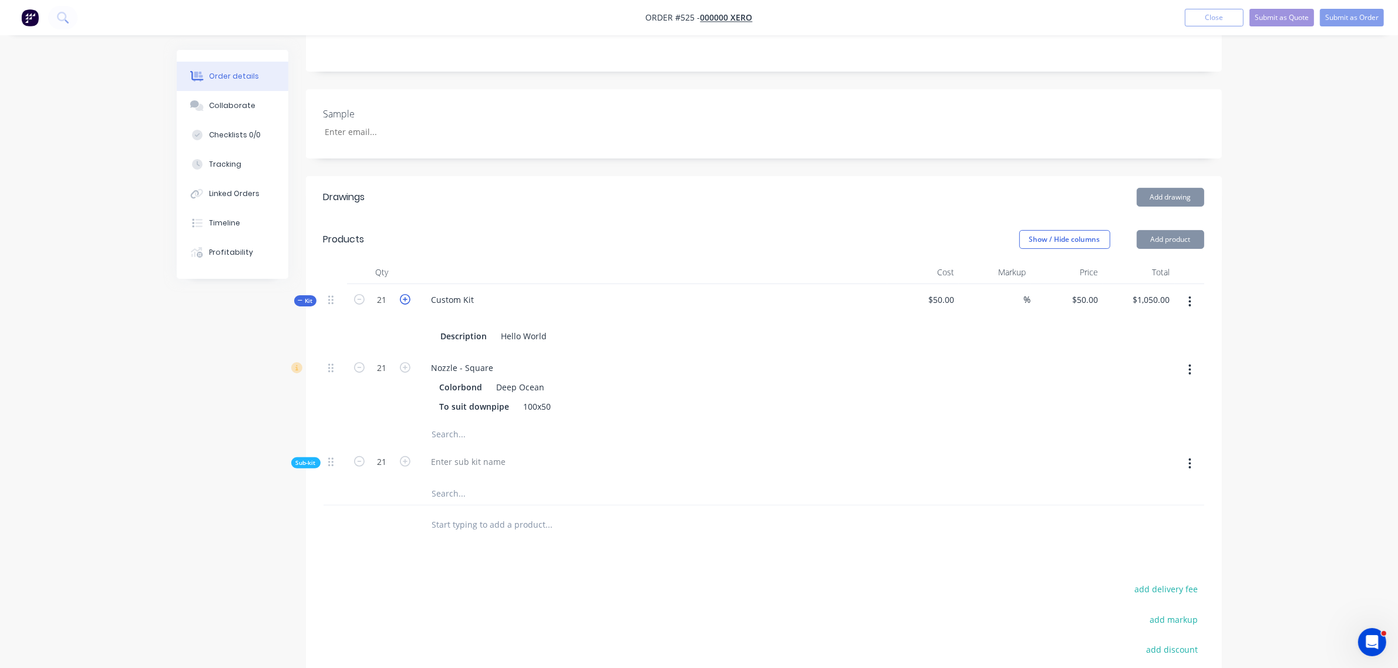
click at [406, 294] on icon "button" at bounding box center [405, 299] width 11 height 11
type input "22"
type input "$1,100.00"
type input "22"
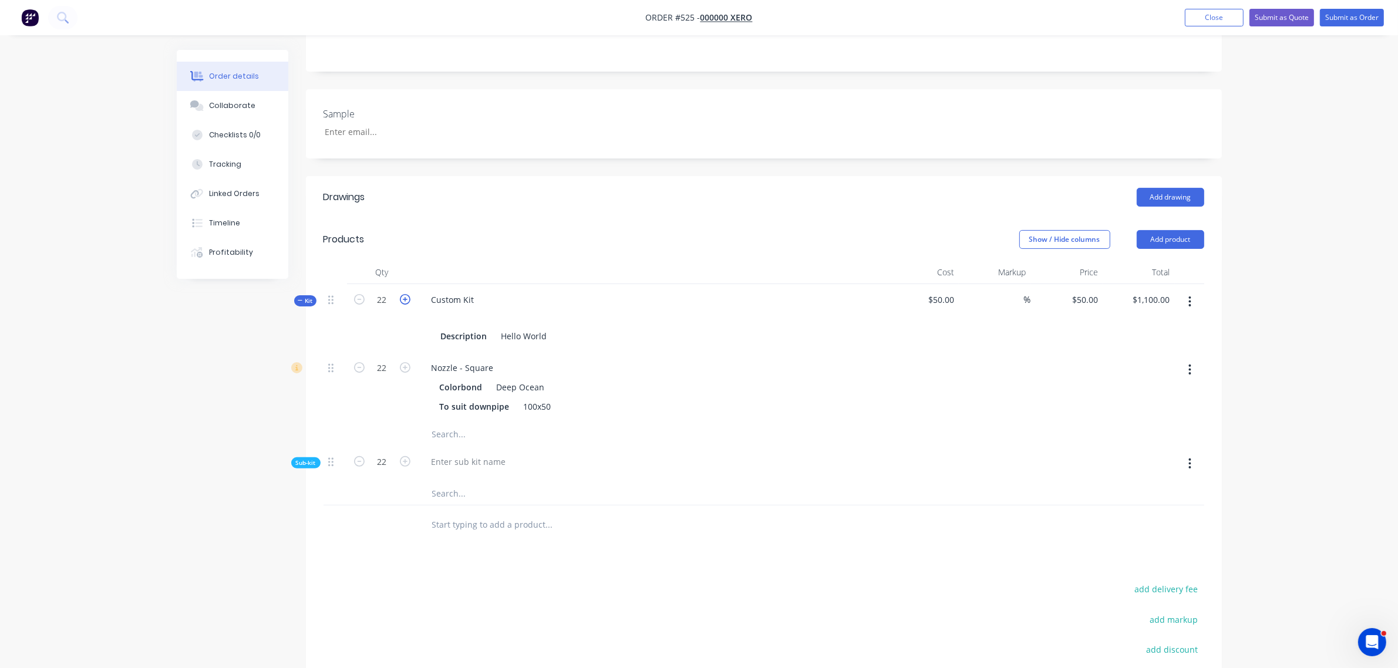
click at [406, 294] on icon "button" at bounding box center [405, 299] width 11 height 11
type input "23"
type input "$1,150.00"
type input "23"
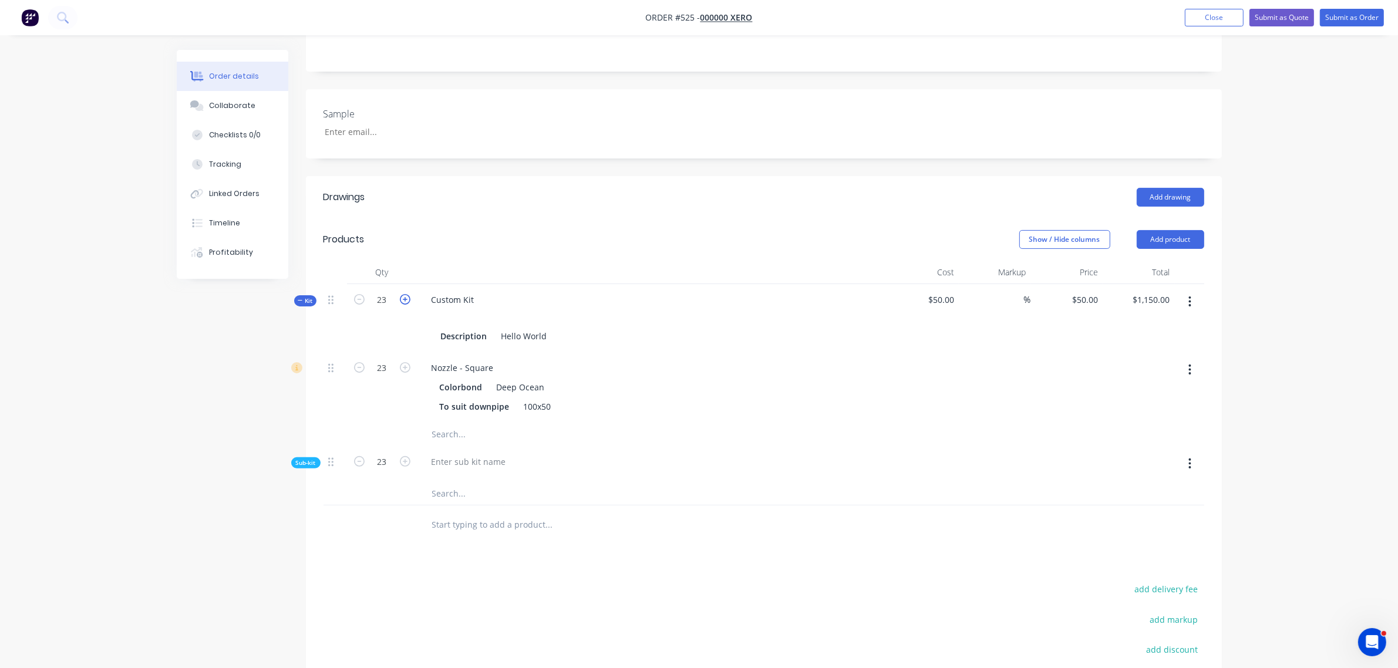
click at [406, 294] on icon "button" at bounding box center [405, 299] width 11 height 11
type input "24"
type input "$1,200.00"
type input "24"
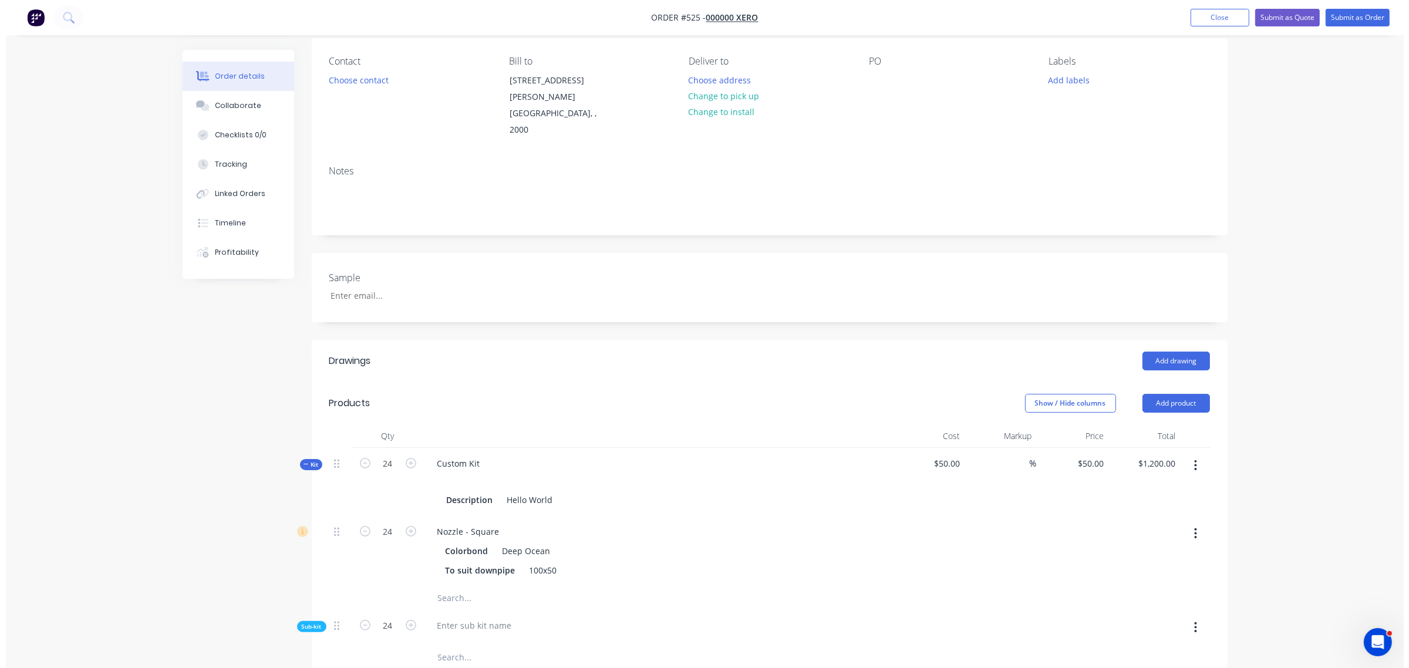
scroll to position [0, 0]
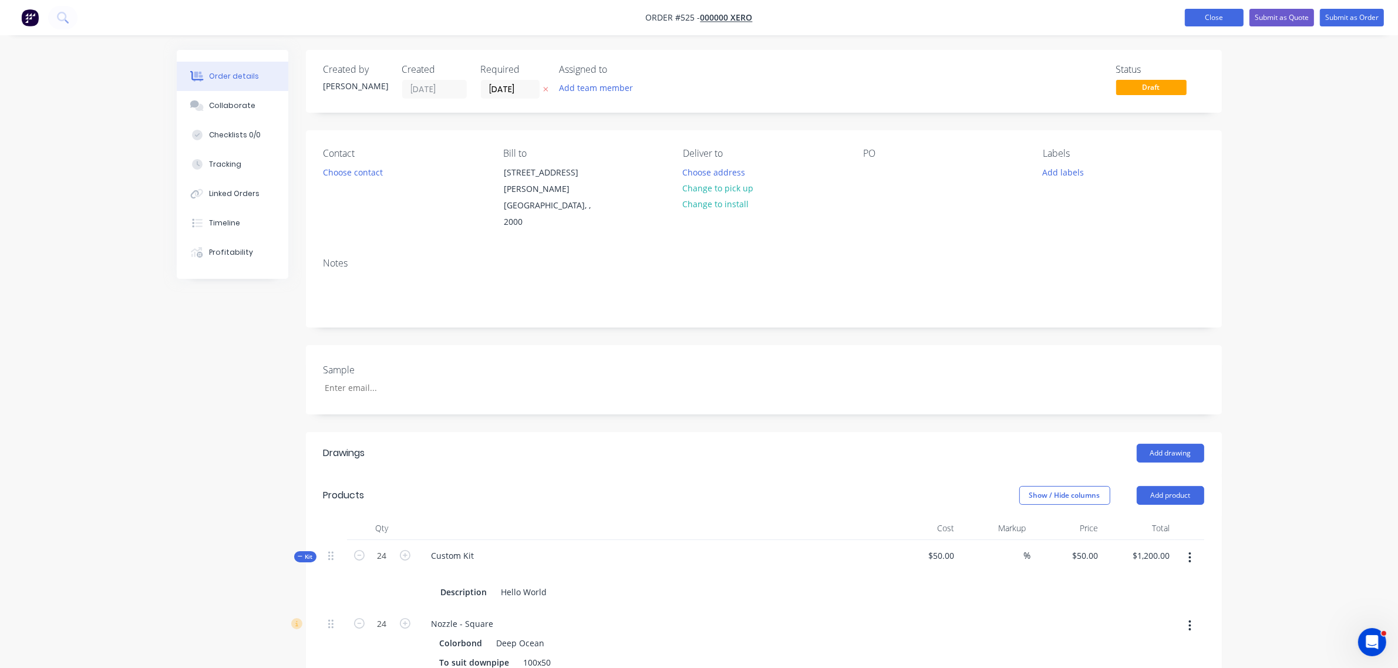
drag, startPoint x: 1207, startPoint y: 8, endPoint x: 1205, endPoint y: 14, distance: 6.3
click at [1205, 14] on button "Close" at bounding box center [1214, 18] width 59 height 18
